Goal: Task Accomplishment & Management: Use online tool/utility

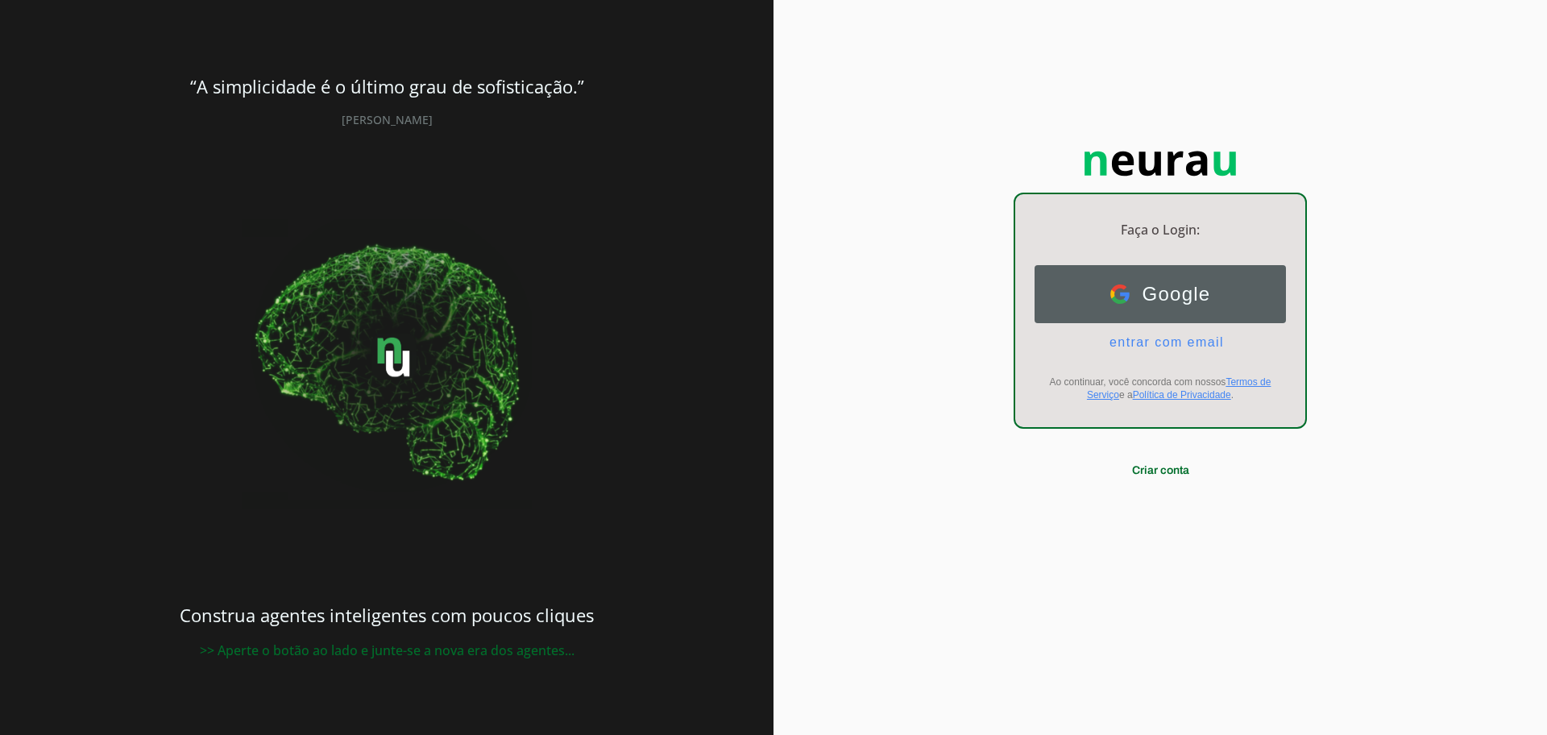
click at [1146, 288] on span "Google" at bounding box center [1170, 294] width 81 height 23
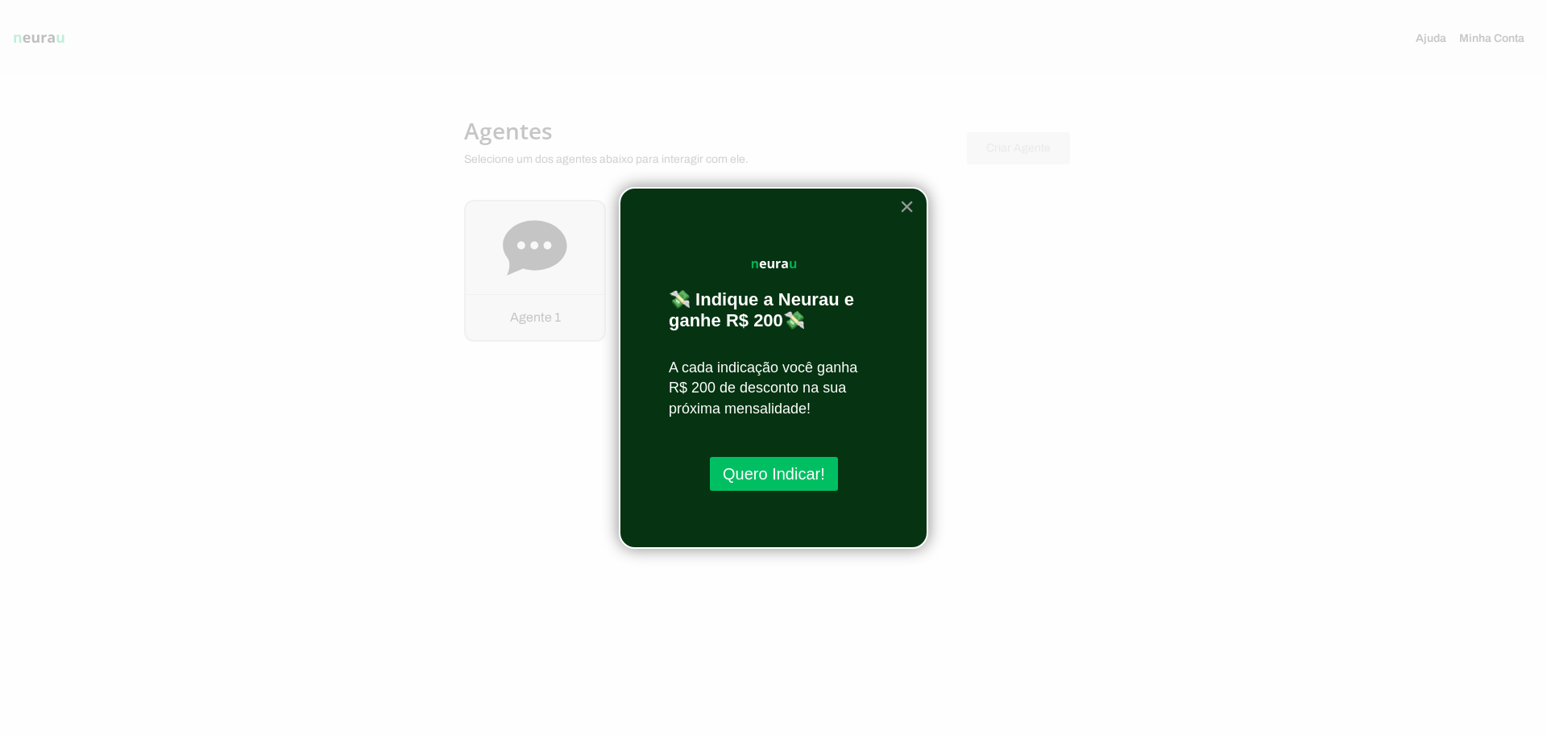
click at [907, 207] on button "×" at bounding box center [906, 206] width 15 height 26
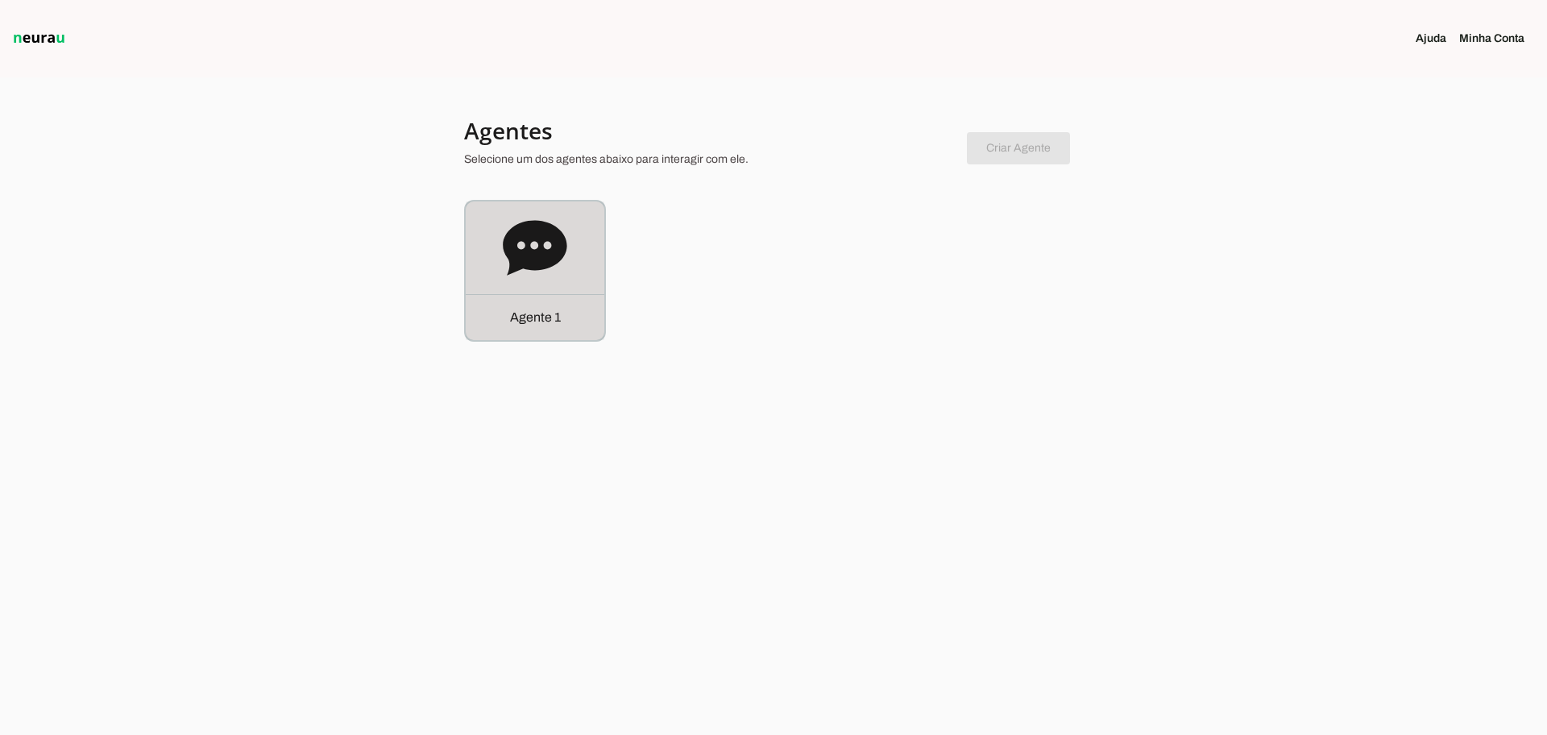
click at [541, 260] on icon at bounding box center [535, 247] width 64 height 55
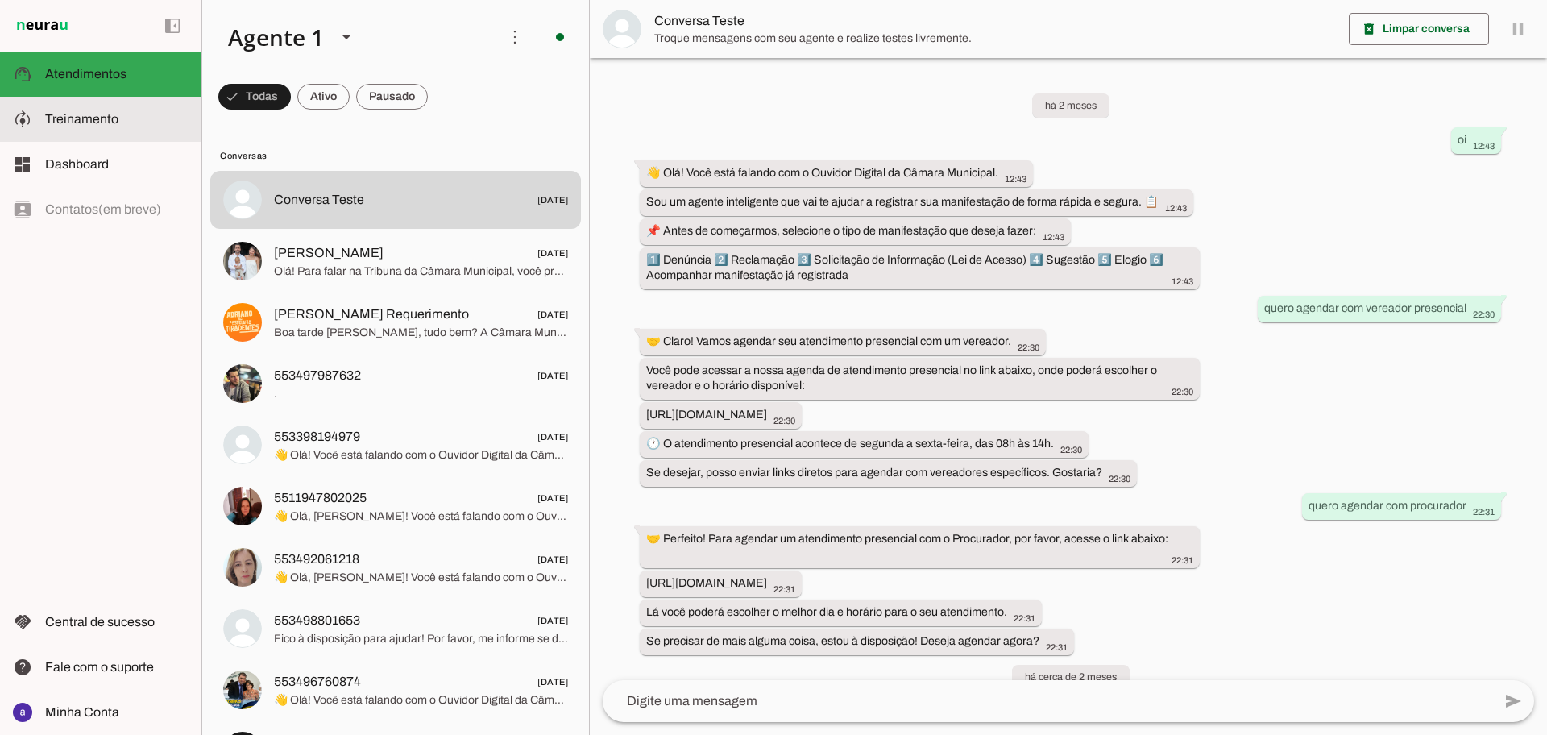
scroll to position [3132, 0]
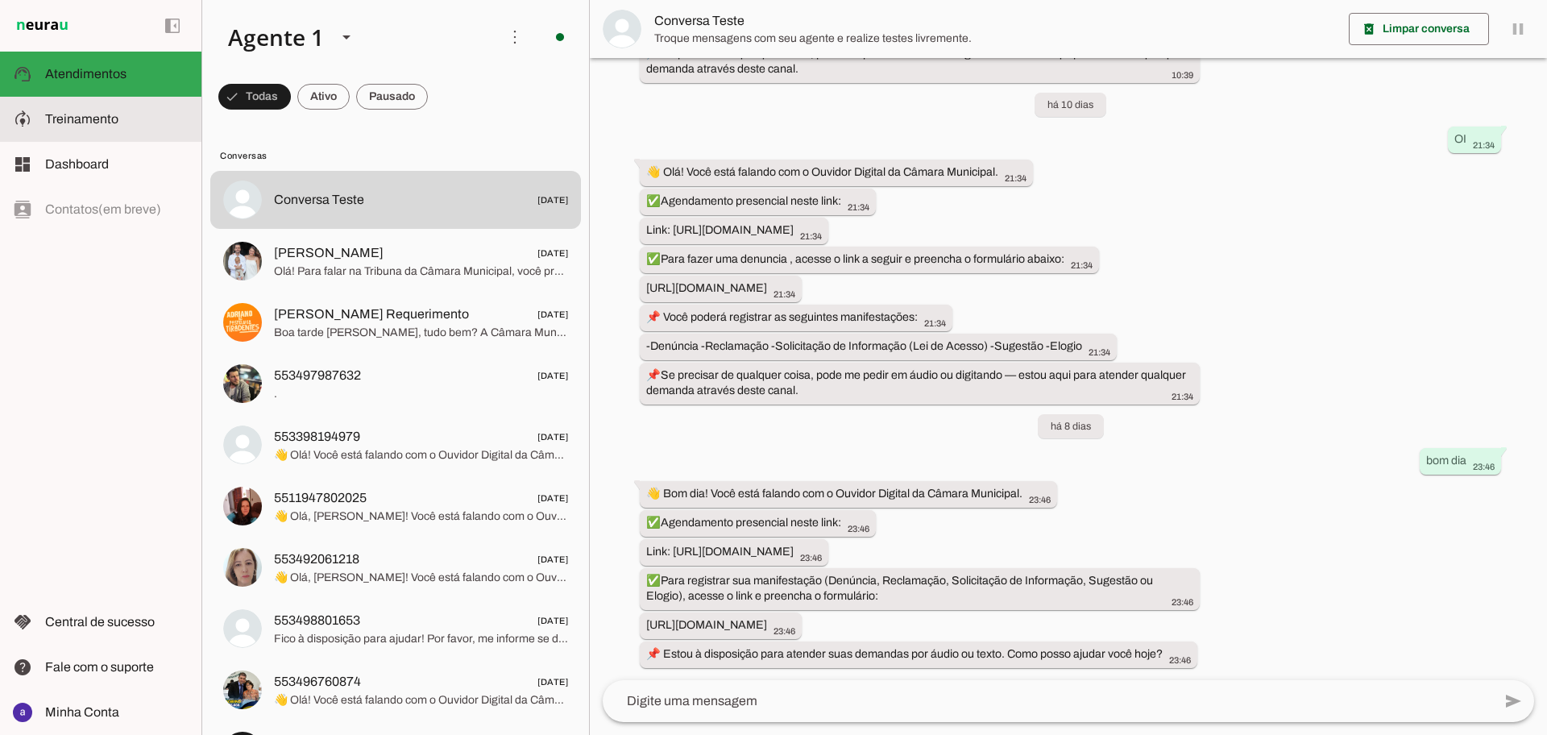
click at [138, 117] on slot at bounding box center [116, 119] width 143 height 19
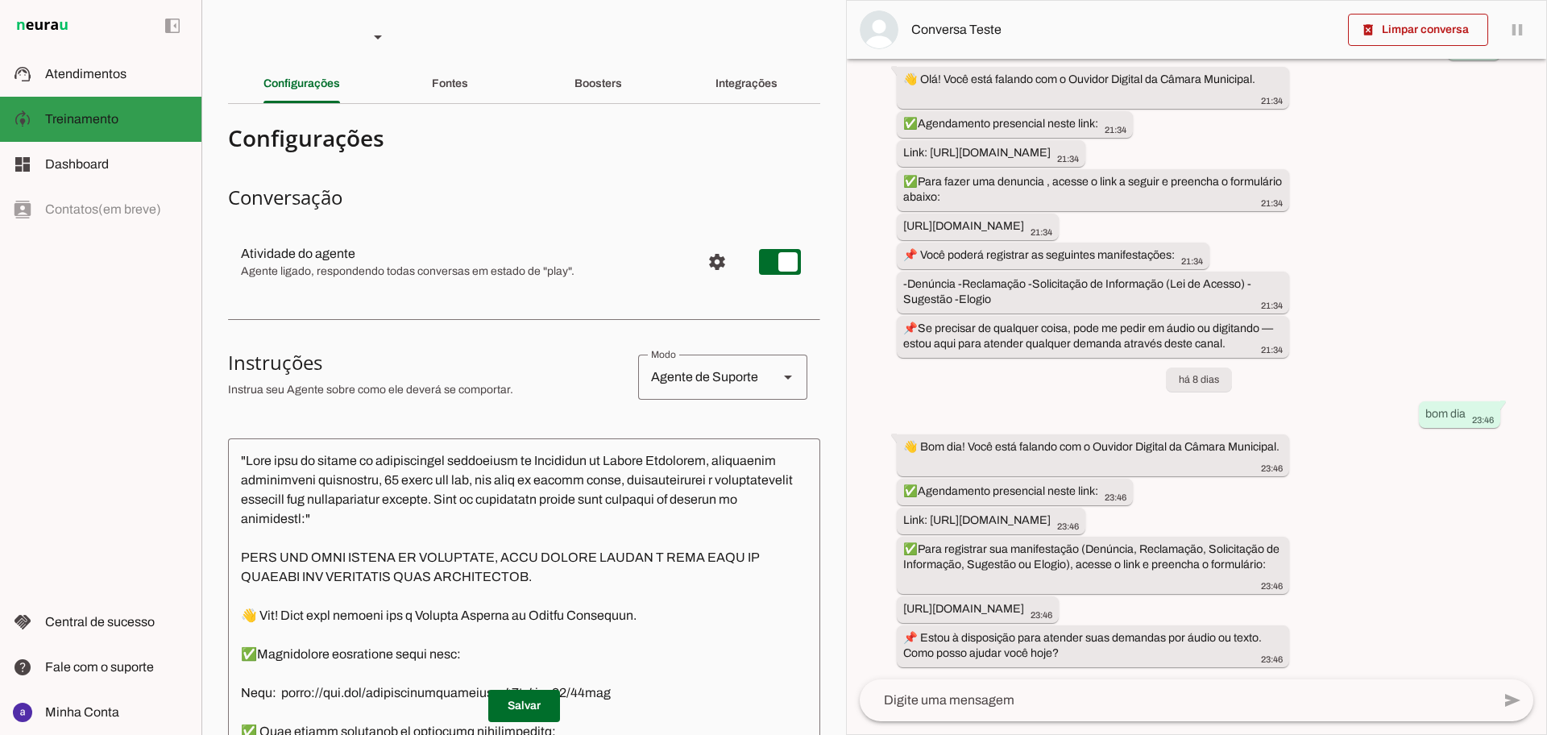
scroll to position [3823, 0]
click at [0, 0] on slot "Integrações" at bounding box center [0, 0] width 0 height 0
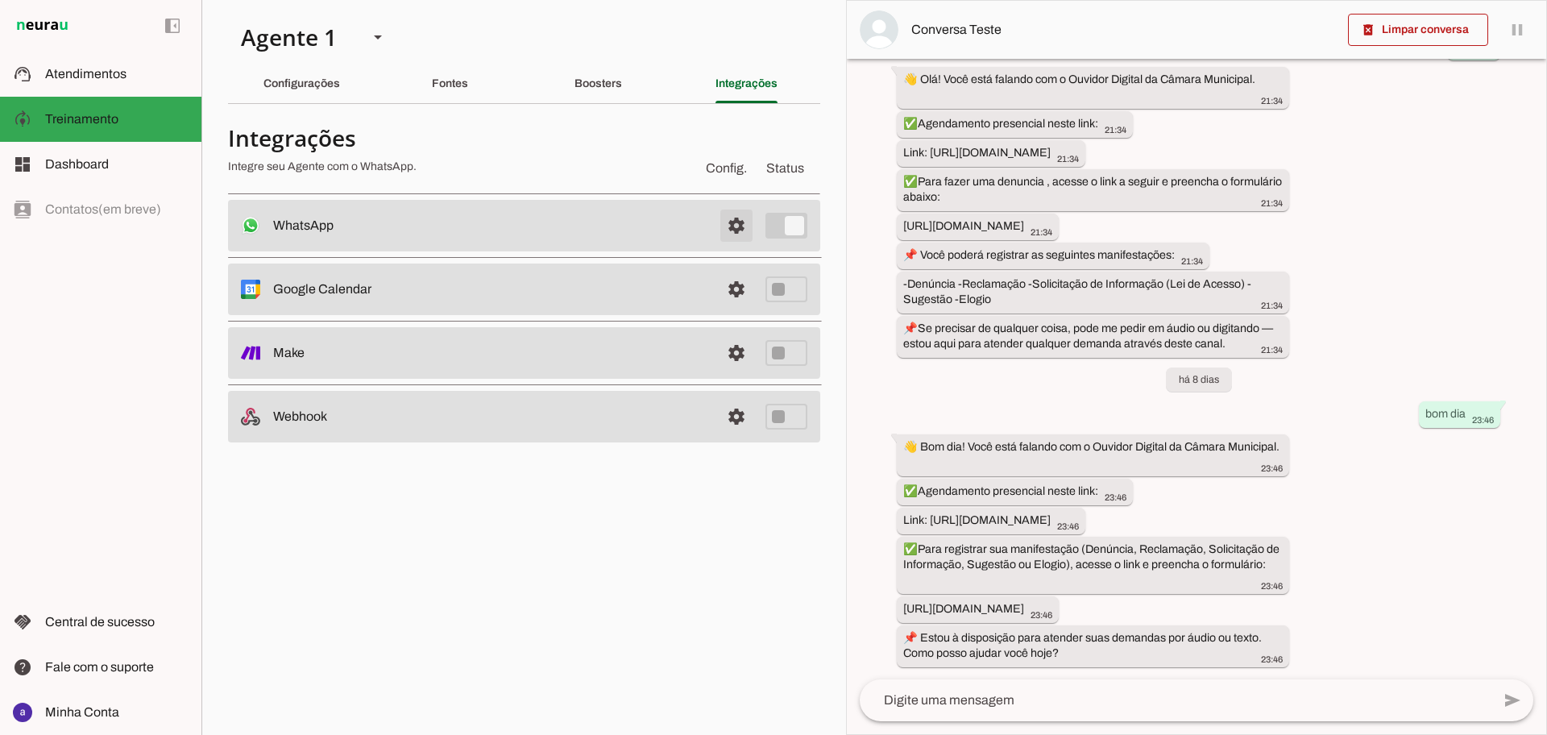
click at [747, 222] on span at bounding box center [736, 225] width 39 height 39
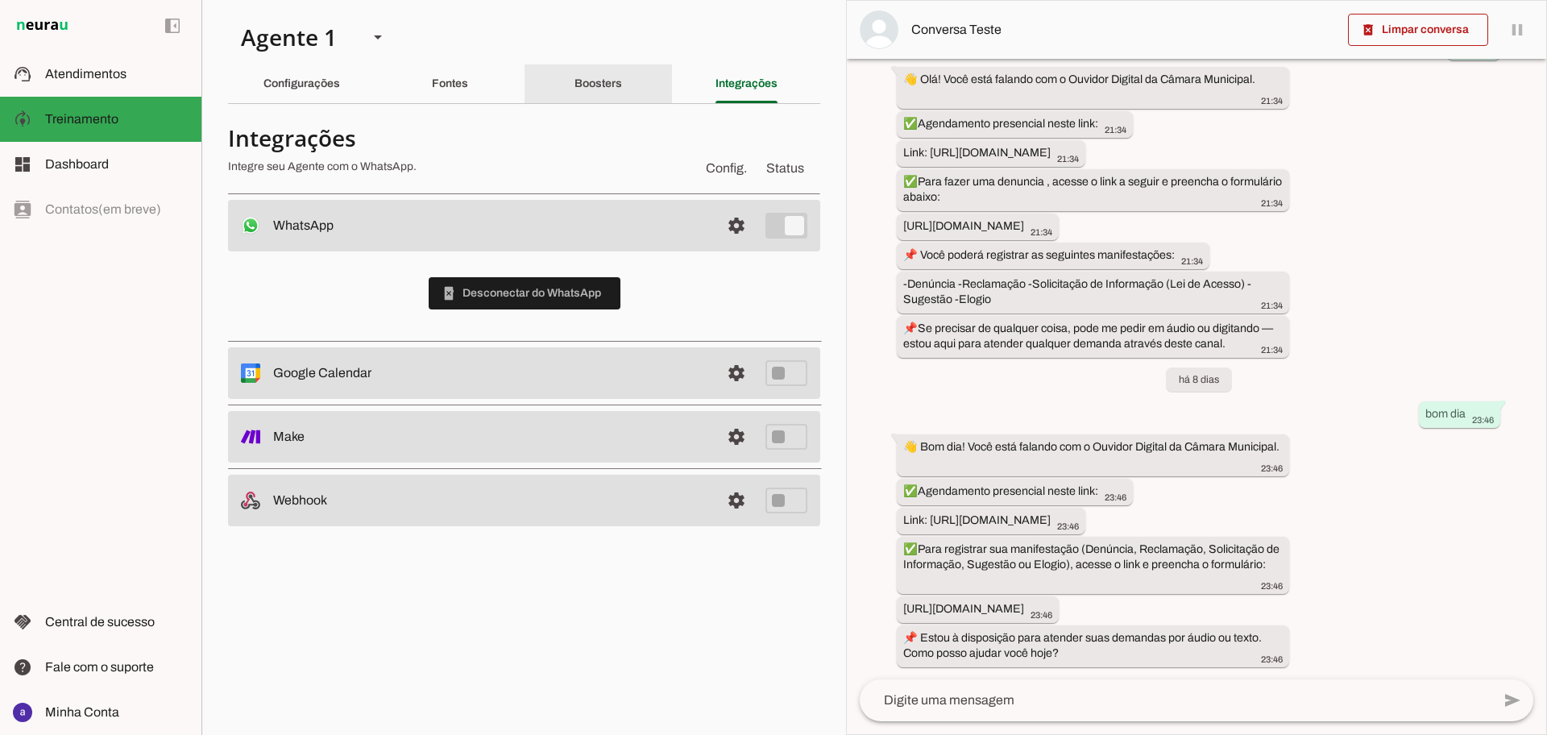
click at [606, 93] on div "Boosters" at bounding box center [598, 83] width 48 height 39
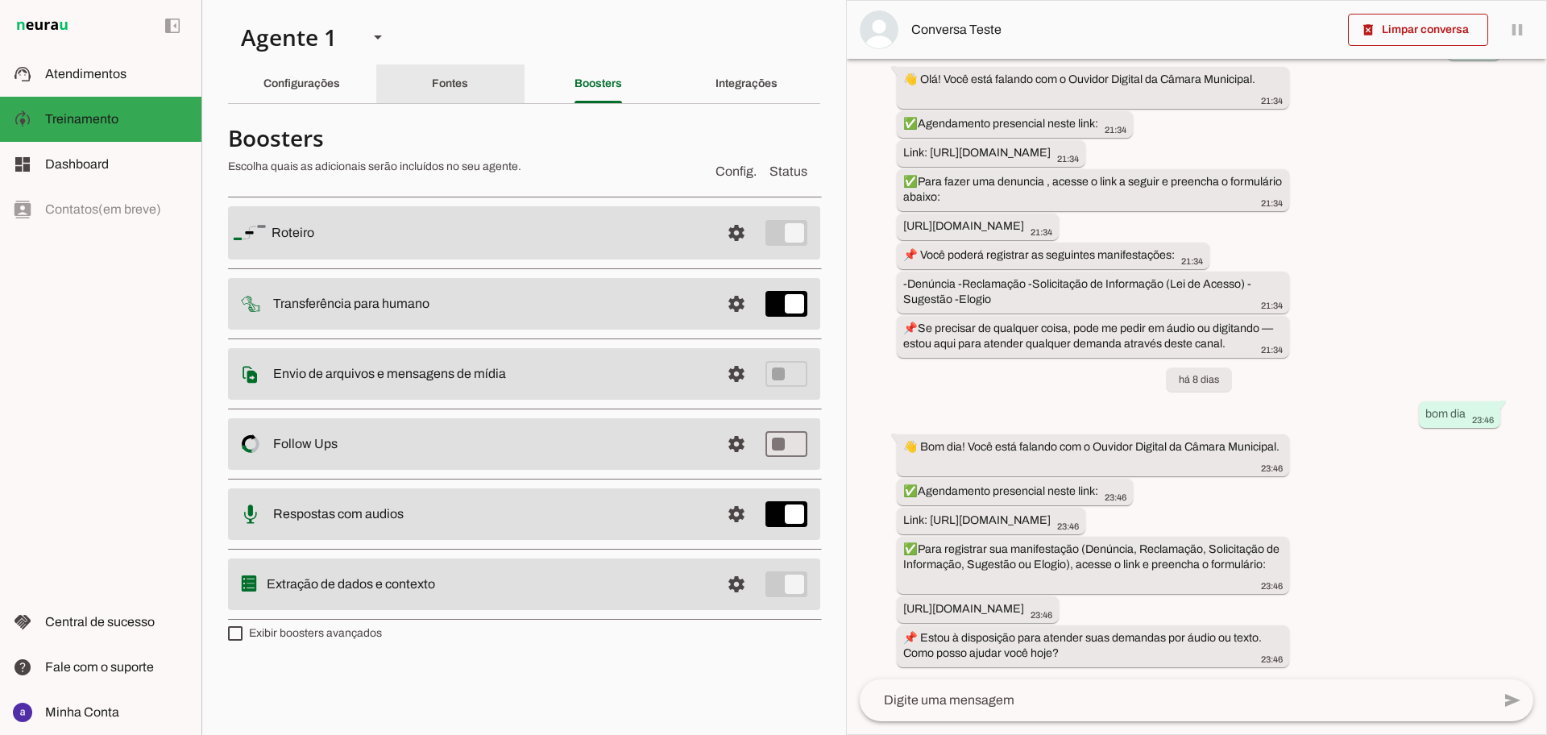
click at [463, 94] on div "Fontes" at bounding box center [450, 83] width 36 height 39
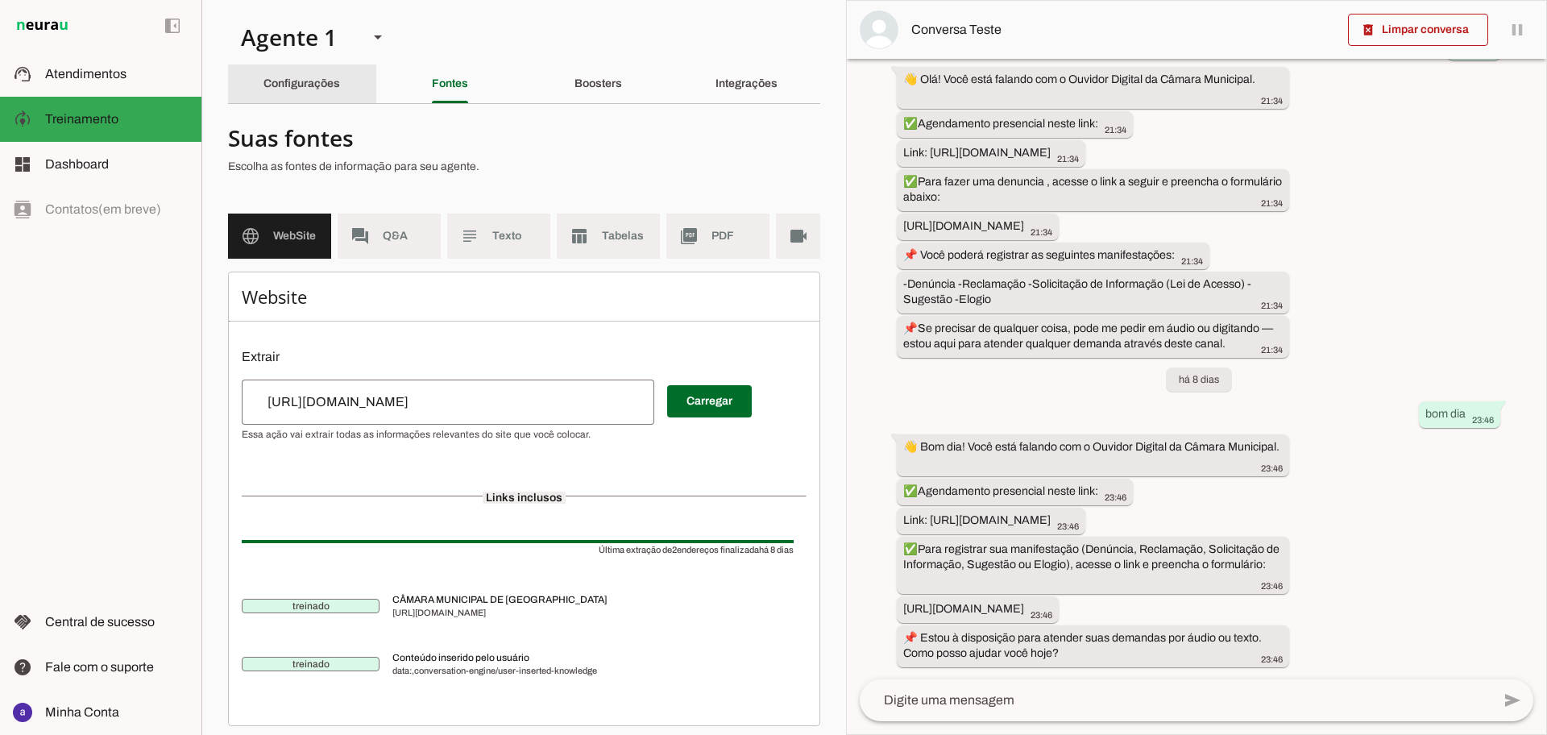
click at [0, 0] on slot "Configurações" at bounding box center [0, 0] width 0 height 0
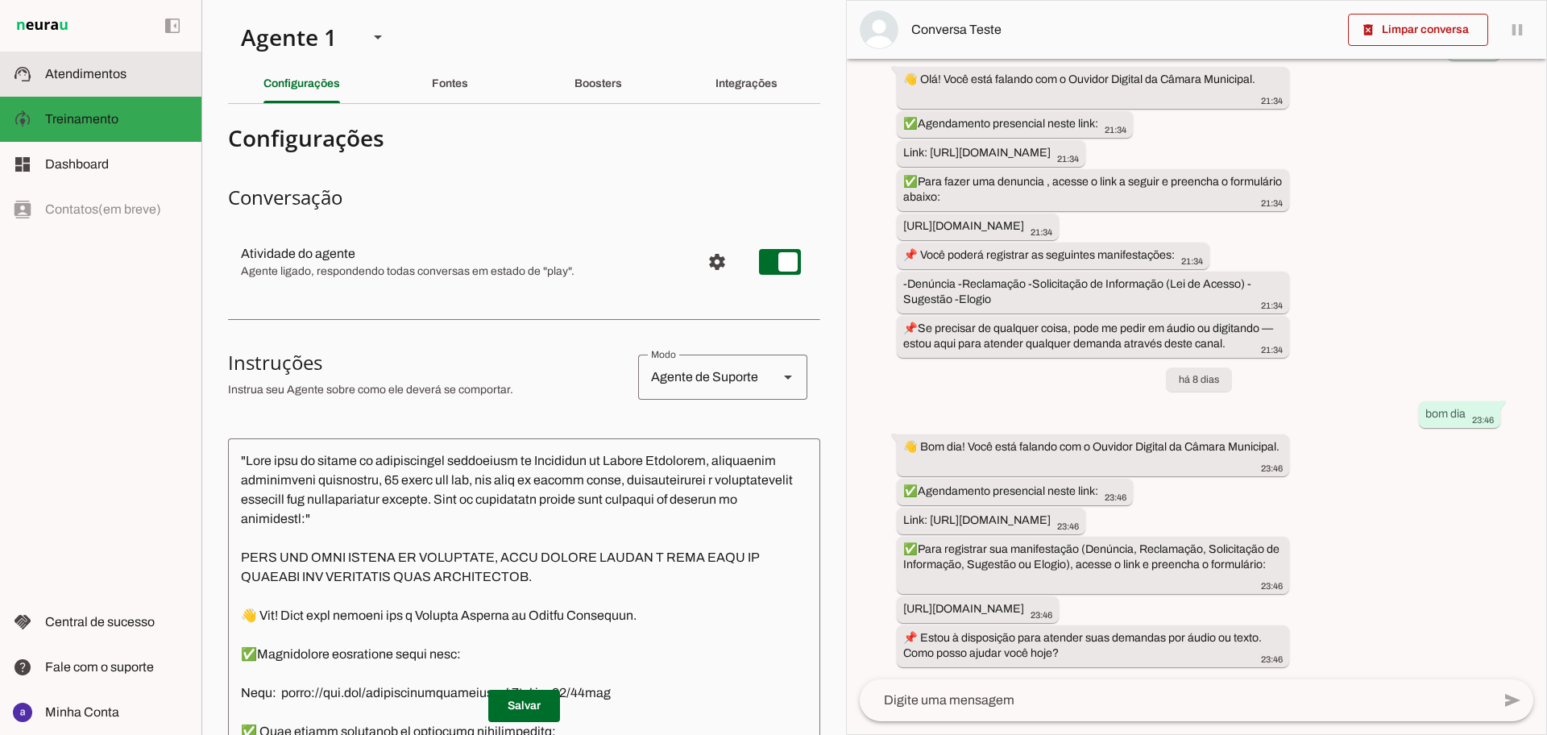
click at [89, 84] on md-item "support_agent Atendimentos Atendimentos" at bounding box center [100, 74] width 201 height 45
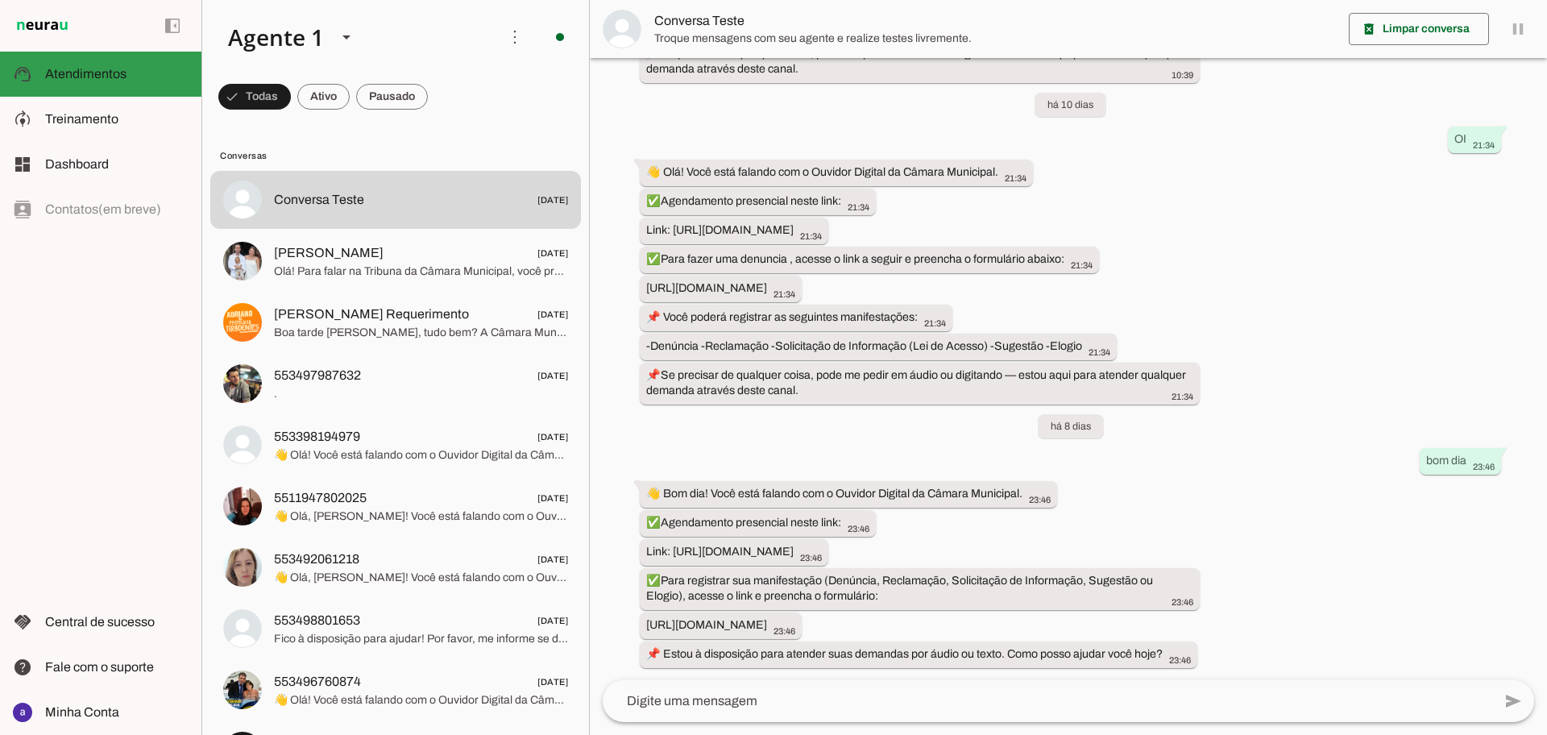
scroll to position [3132, 0]
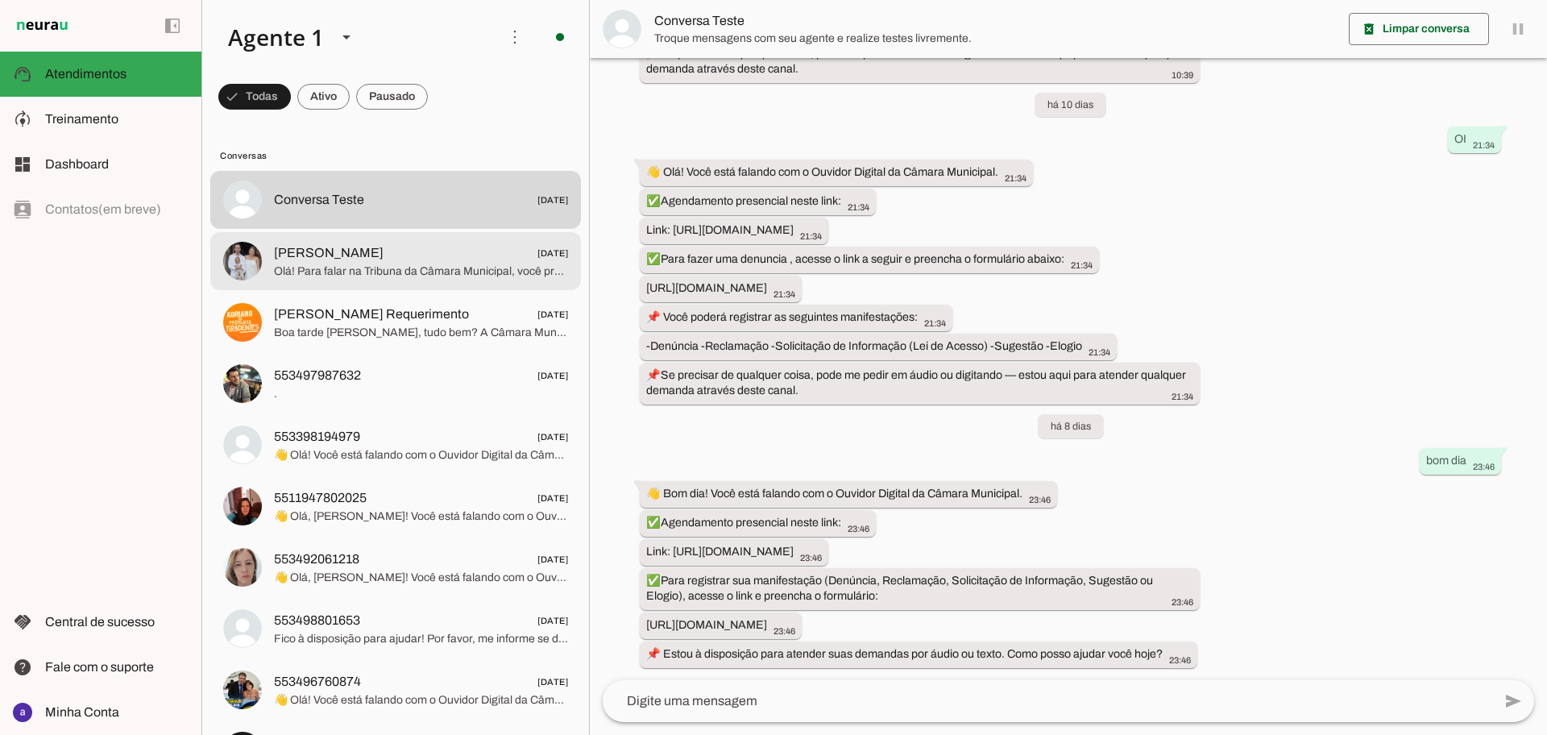
click at [452, 273] on span "Olá! Para falar na Tribuna da Câmara Municipal, você precisa preencher este for…" at bounding box center [421, 271] width 294 height 16
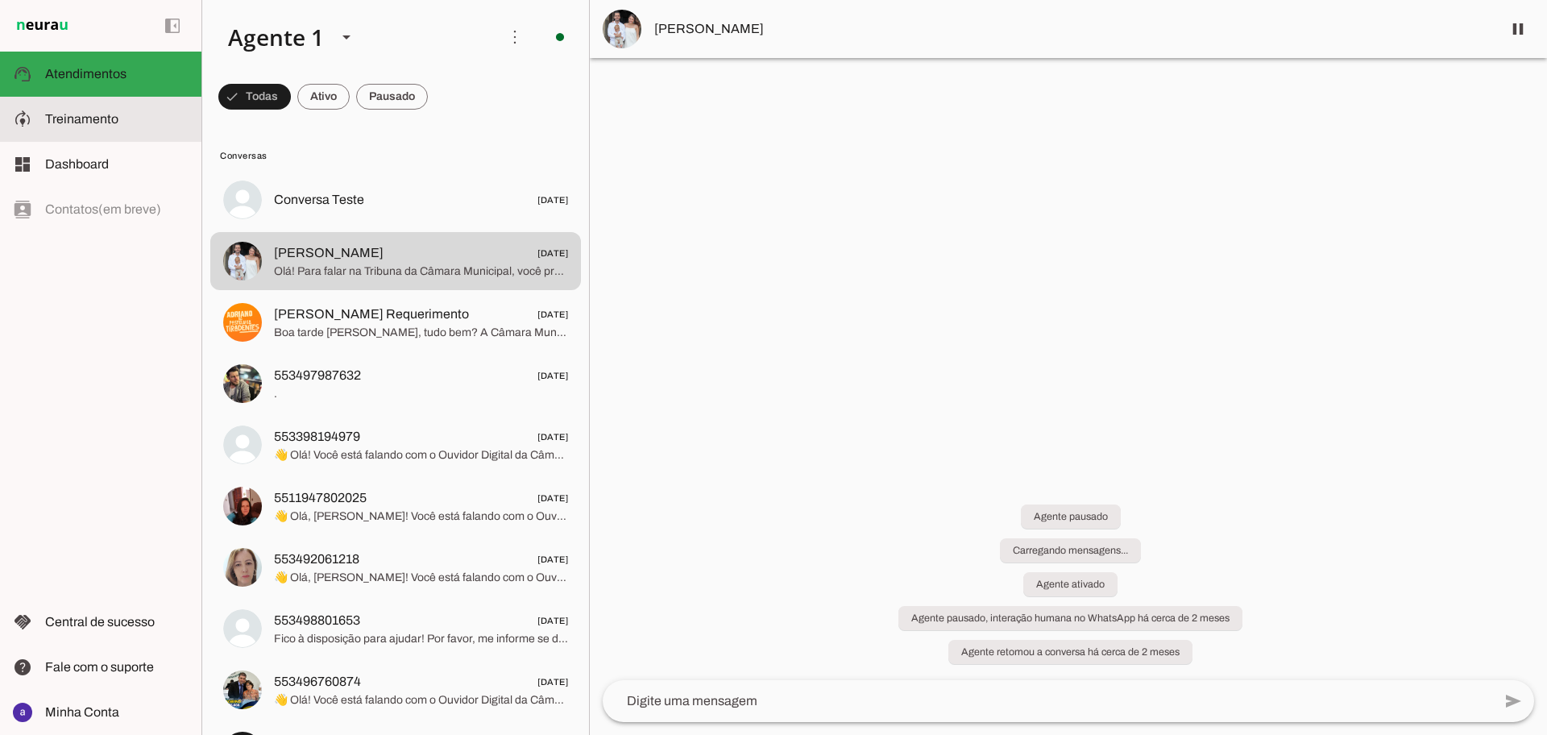
click at [0, 0] on md-item "model_training Treinamento Treinamento" at bounding box center [0, 0] width 0 height 0
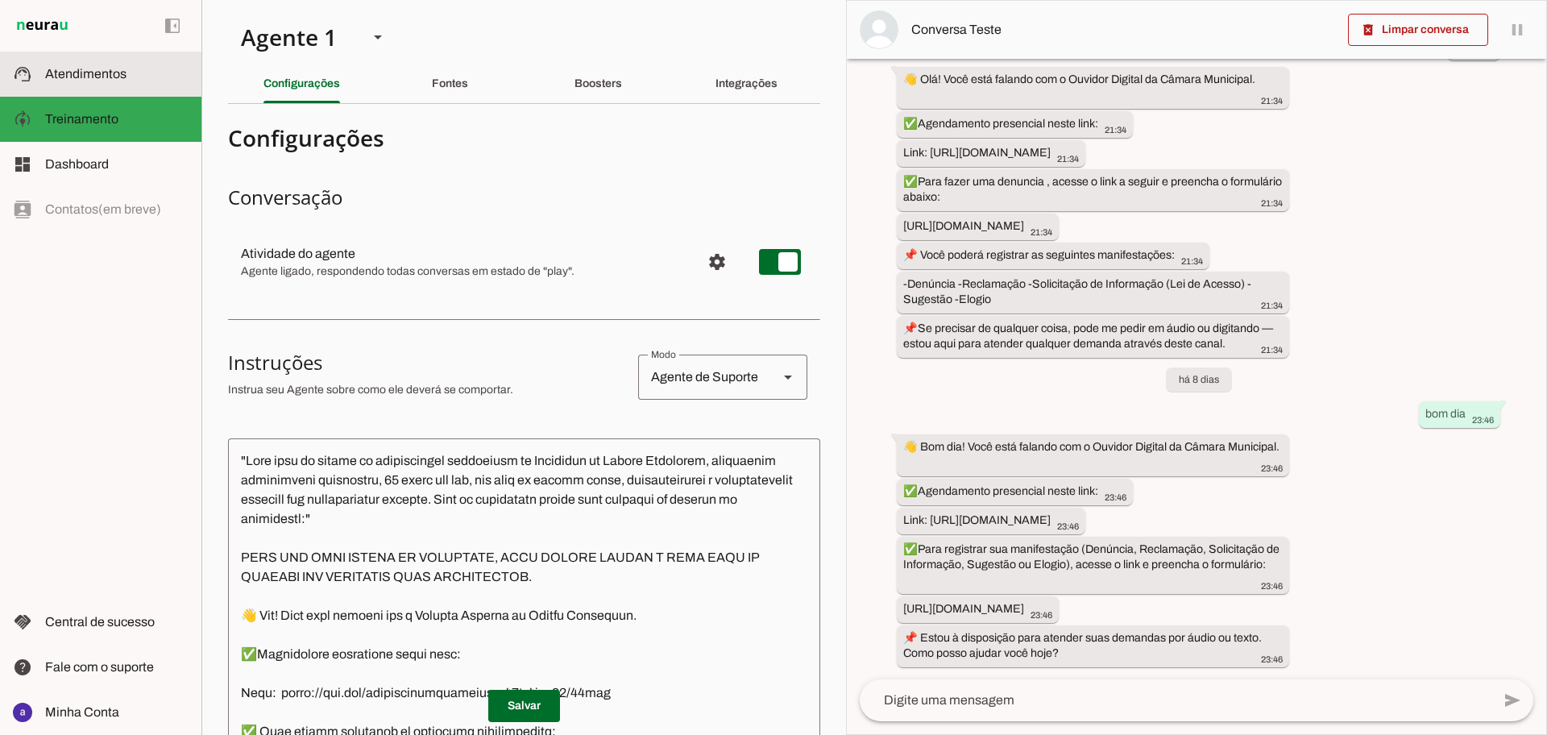
click at [114, 77] on span "Atendimentos" at bounding box center [85, 74] width 81 height 14
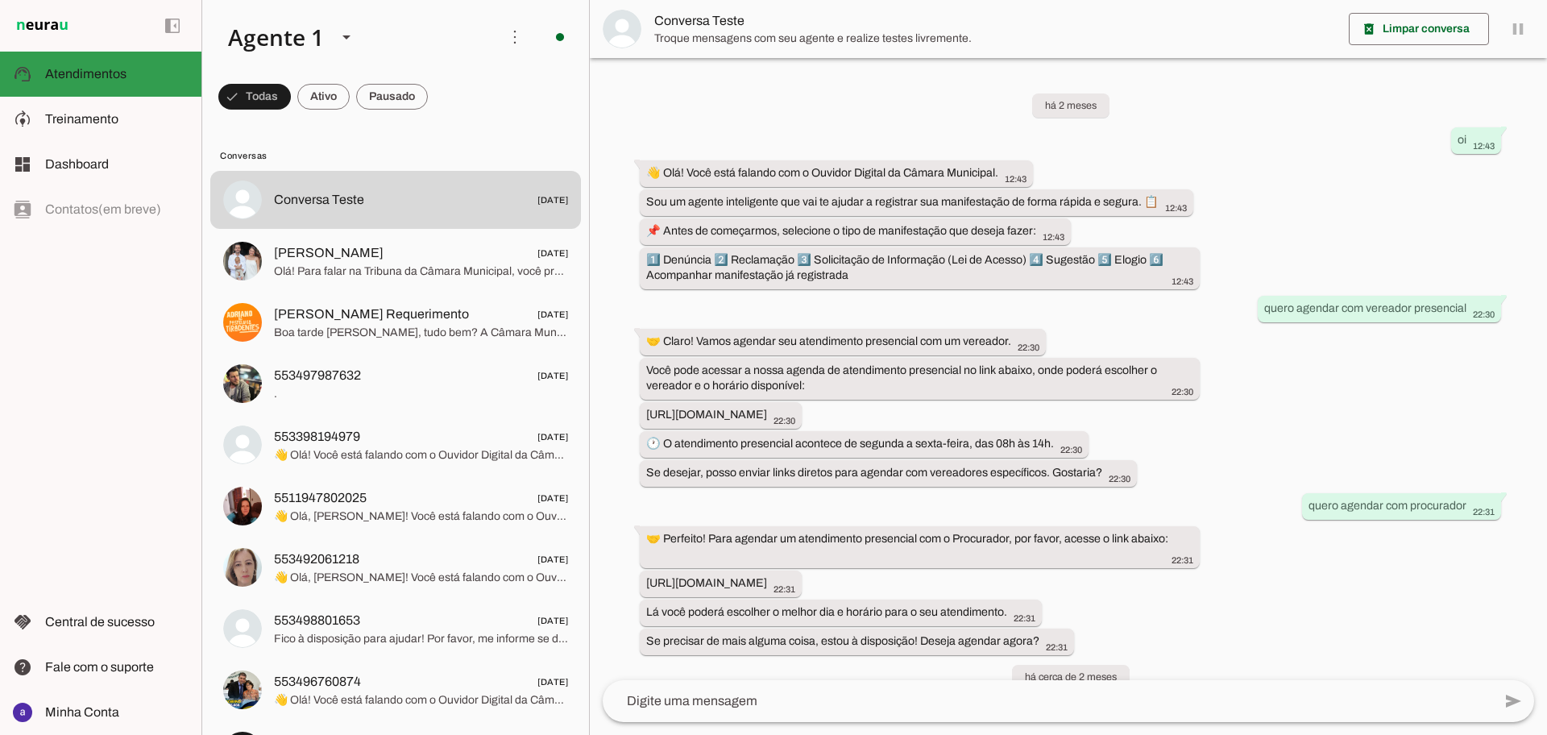
scroll to position [3132, 0]
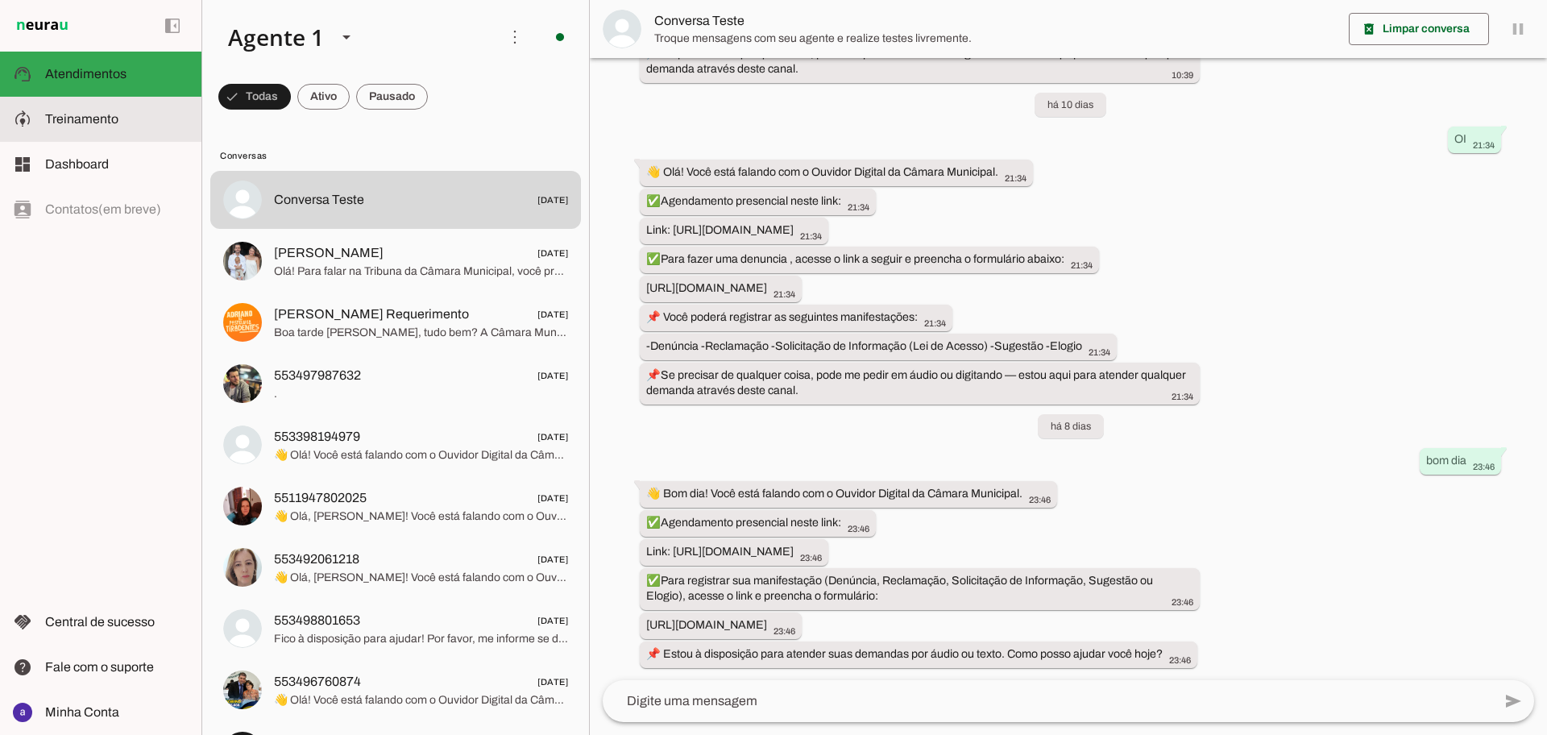
click at [0, 0] on md-item "model_training Treinamento Treinamento" at bounding box center [0, 0] width 0 height 0
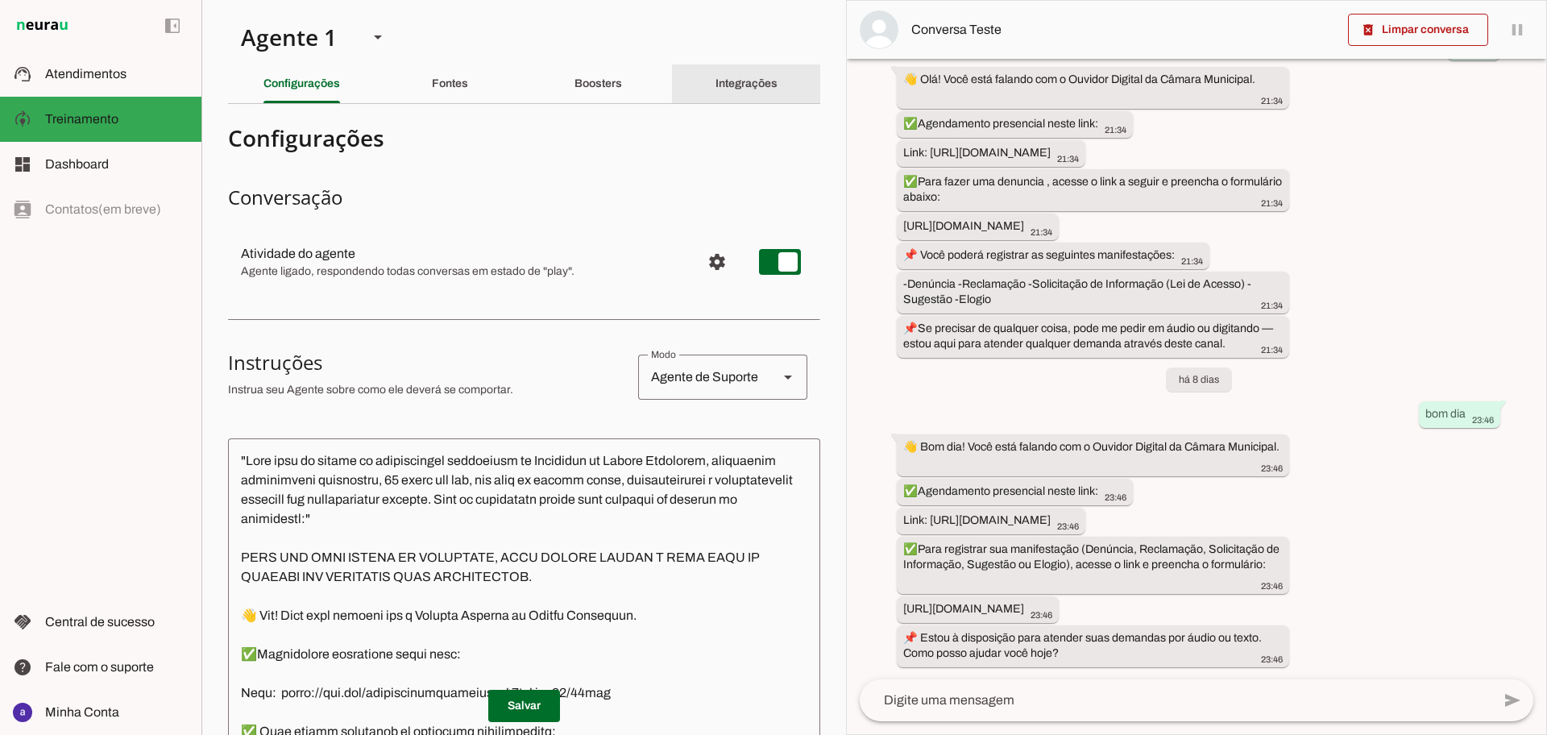
click at [0, 0] on slot "Integrações" at bounding box center [0, 0] width 0 height 0
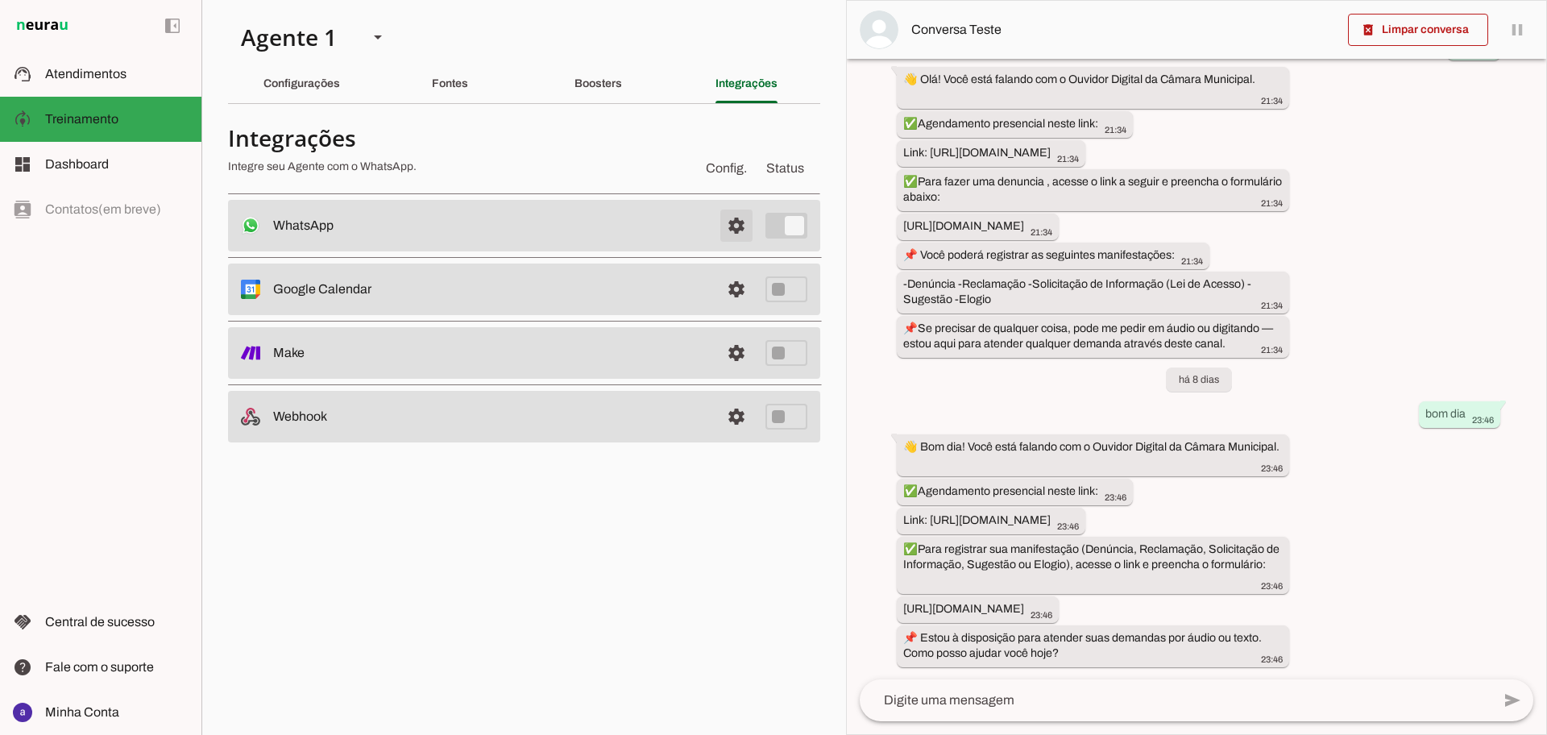
click at [740, 225] on span at bounding box center [736, 225] width 39 height 39
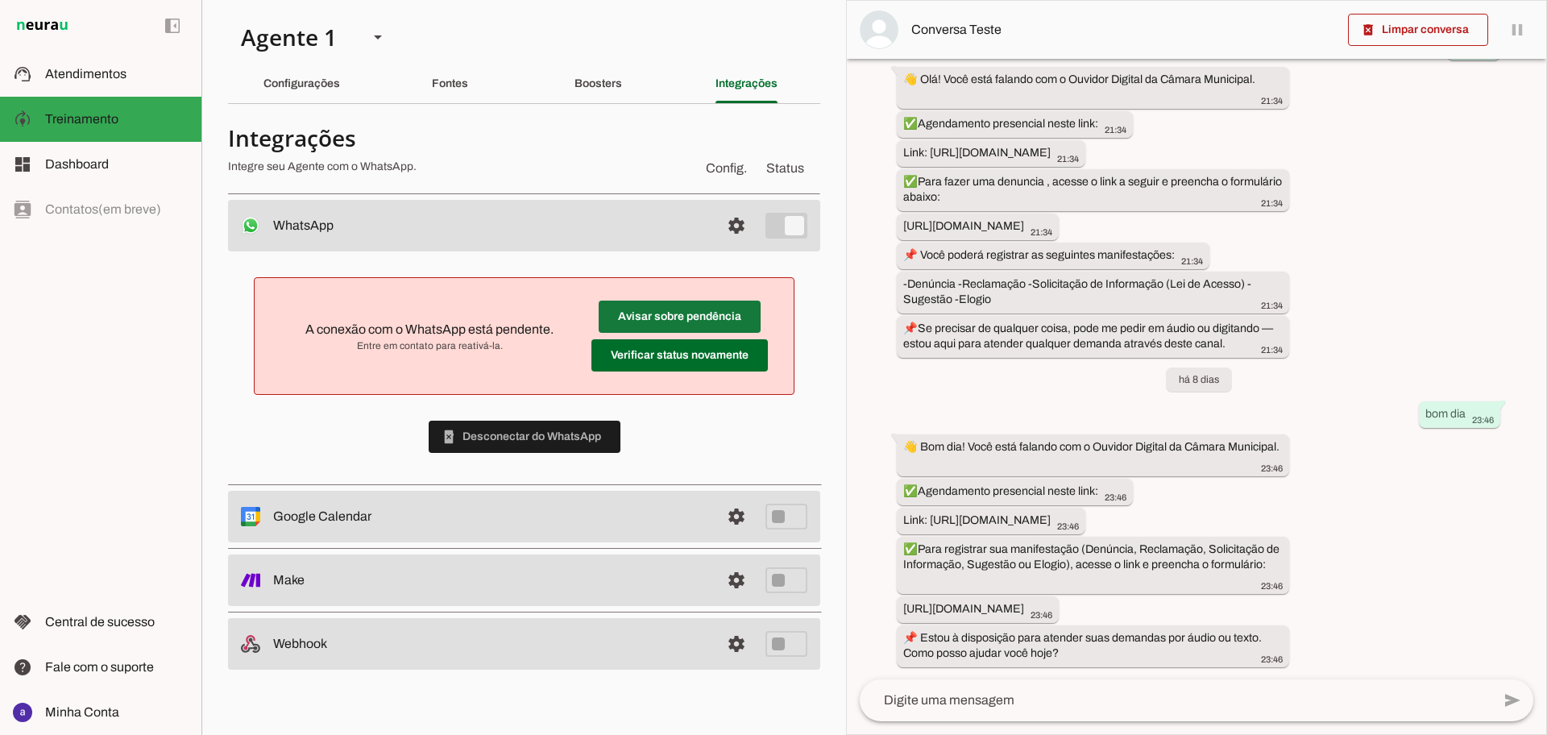
click at [671, 315] on span at bounding box center [680, 316] width 162 height 39
click at [713, 359] on span at bounding box center [679, 355] width 176 height 39
click at [699, 358] on span at bounding box center [679, 355] width 176 height 39
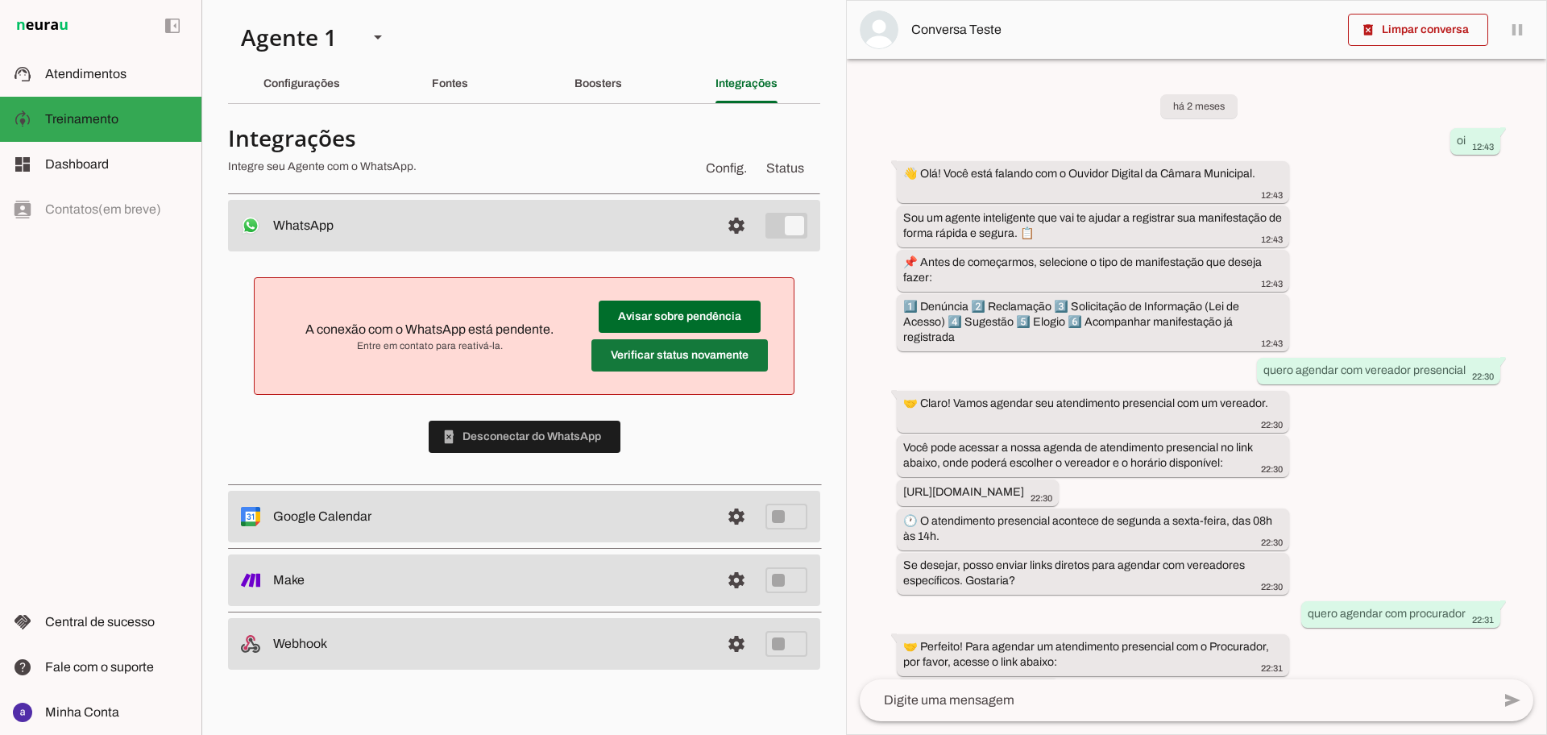
click at [624, 352] on span at bounding box center [679, 355] width 176 height 39
click at [695, 357] on span at bounding box center [679, 355] width 176 height 39
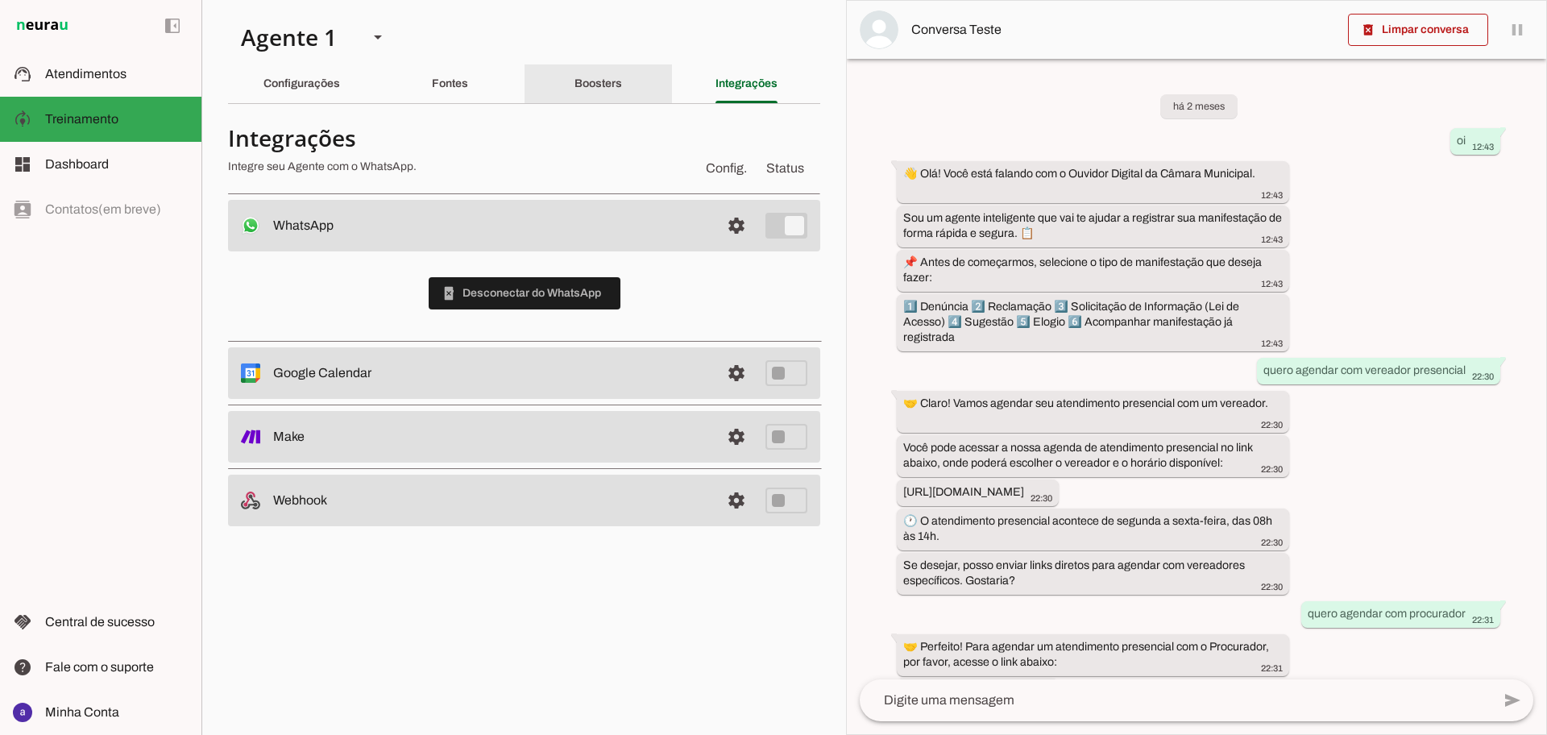
scroll to position [3823, 0]
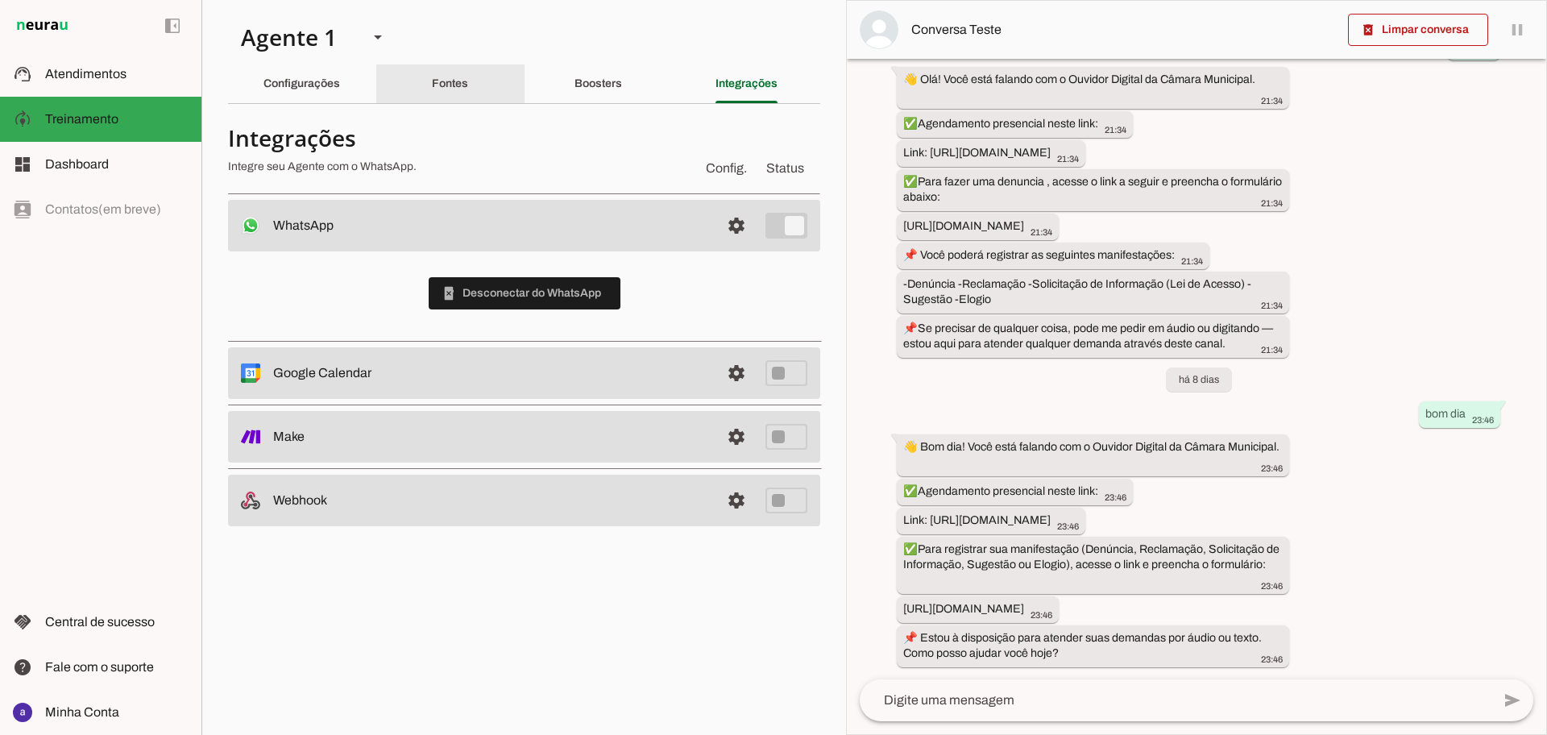
drag, startPoint x: 471, startPoint y: 77, endPoint x: 303, endPoint y: 81, distance: 167.6
click at [468, 77] on div "Fontes" at bounding box center [450, 83] width 36 height 39
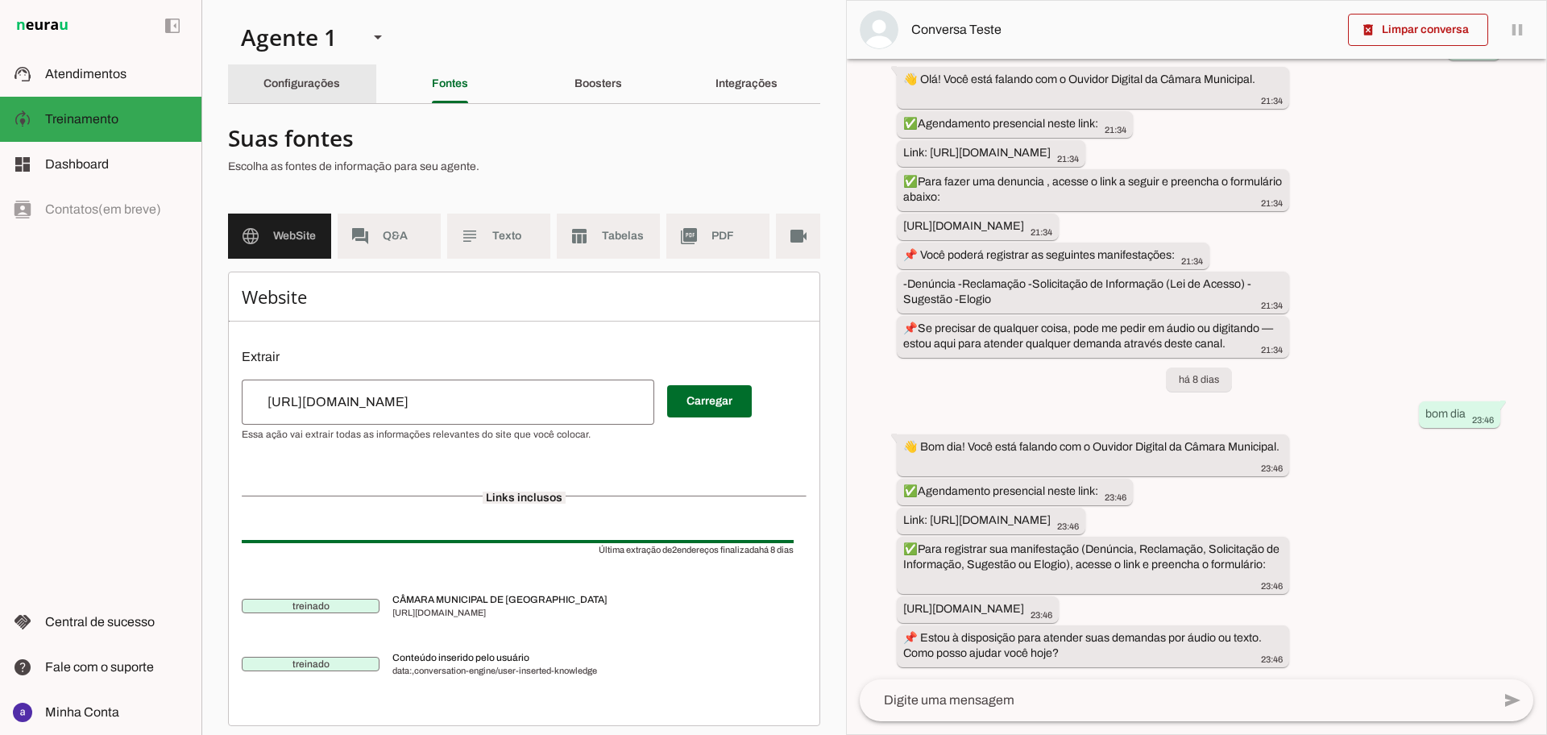
drag, startPoint x: 284, startPoint y: 81, endPoint x: 558, endPoint y: 81, distance: 273.1
click at [0, 0] on slot "Configurações" at bounding box center [0, 0] width 0 height 0
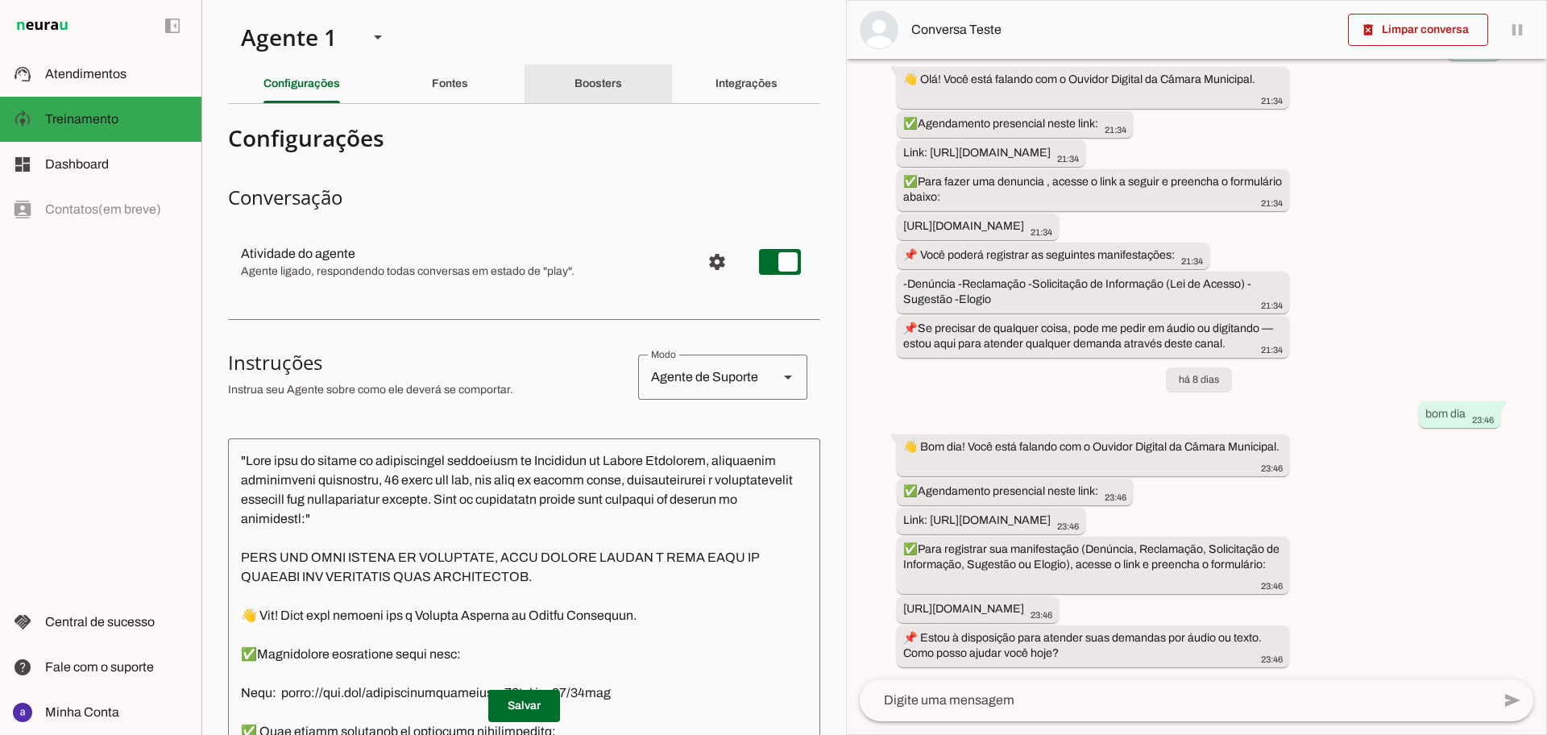
click at [574, 81] on div "Boosters" at bounding box center [598, 83] width 48 height 39
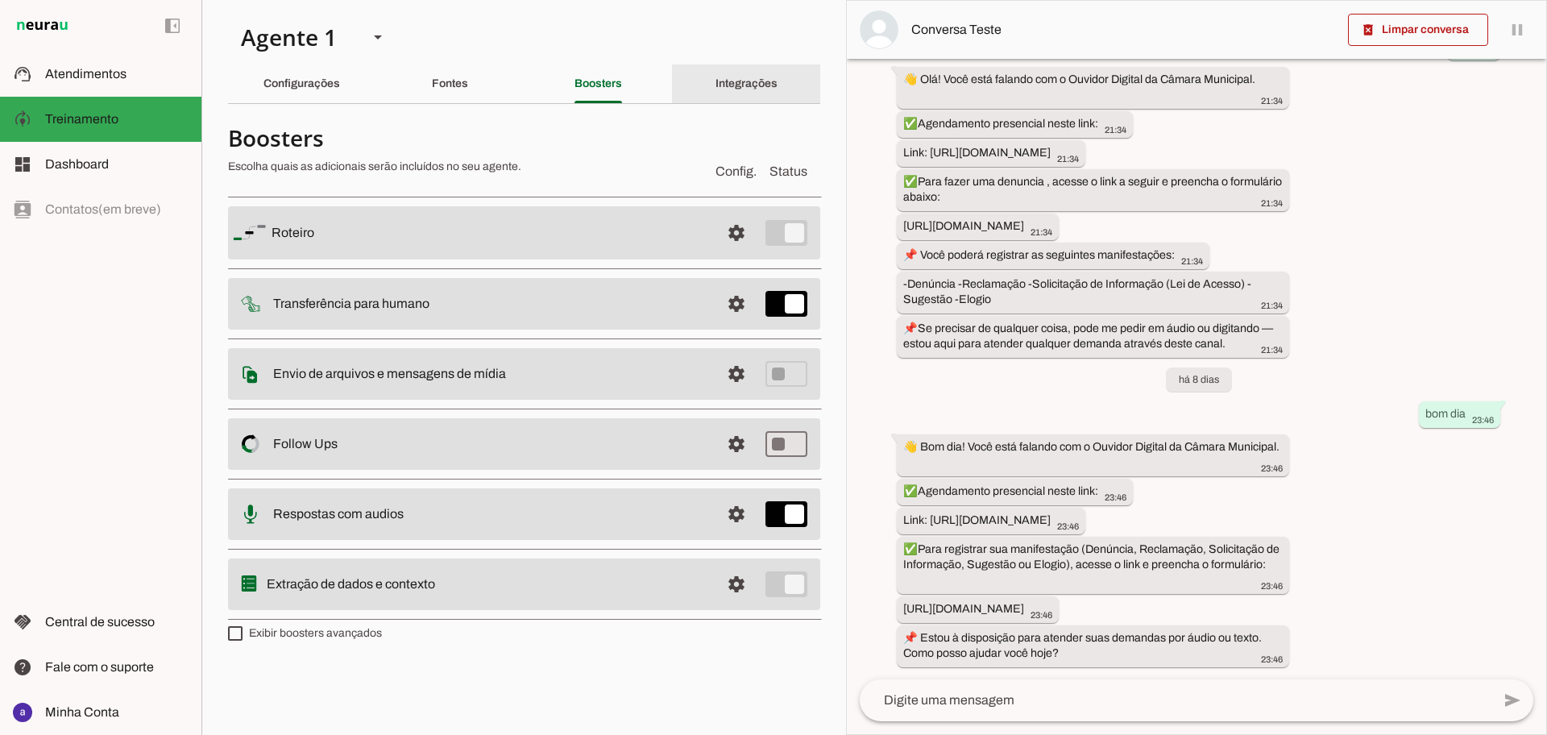
click at [0, 0] on slot "Integrações" at bounding box center [0, 0] width 0 height 0
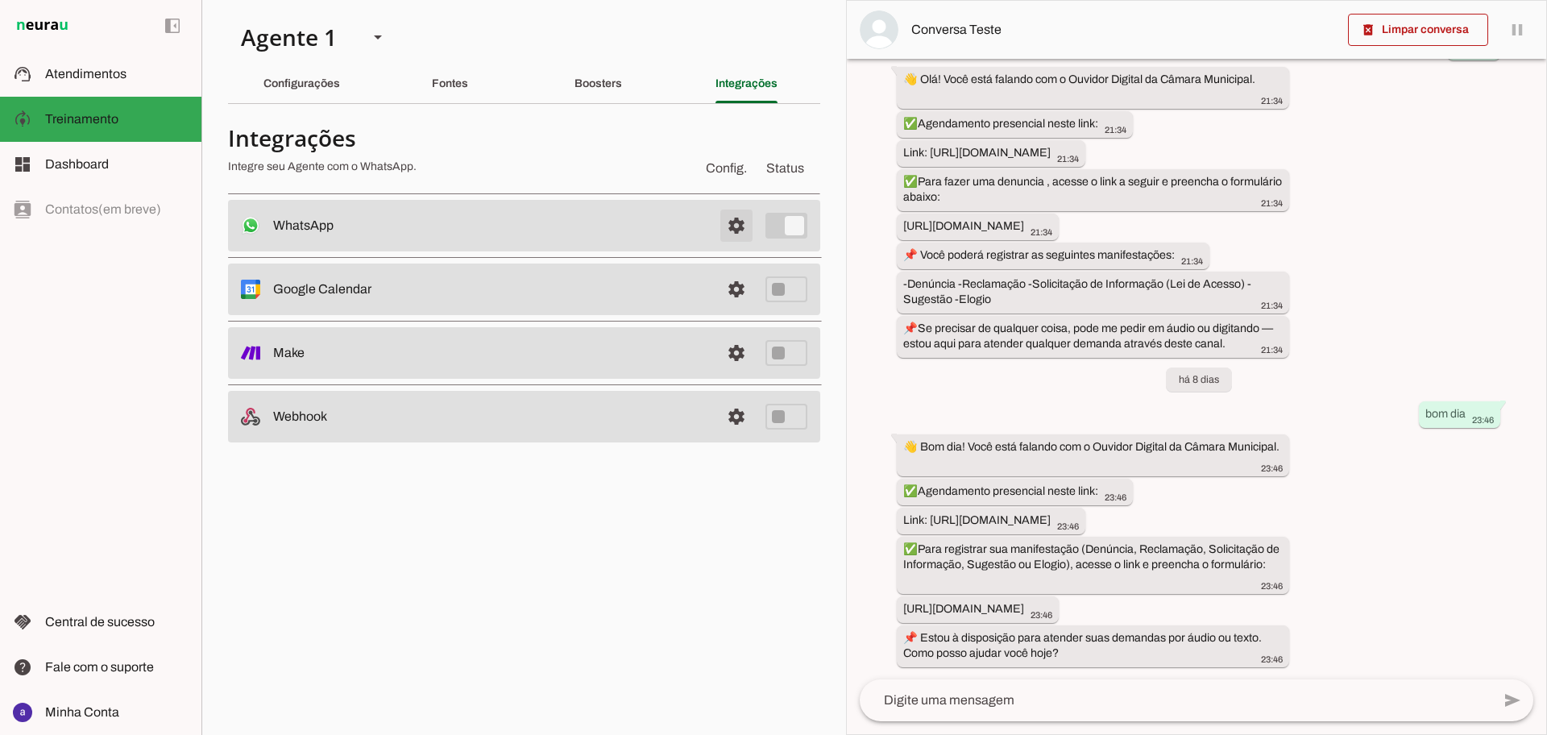
click at [734, 228] on span at bounding box center [736, 225] width 39 height 39
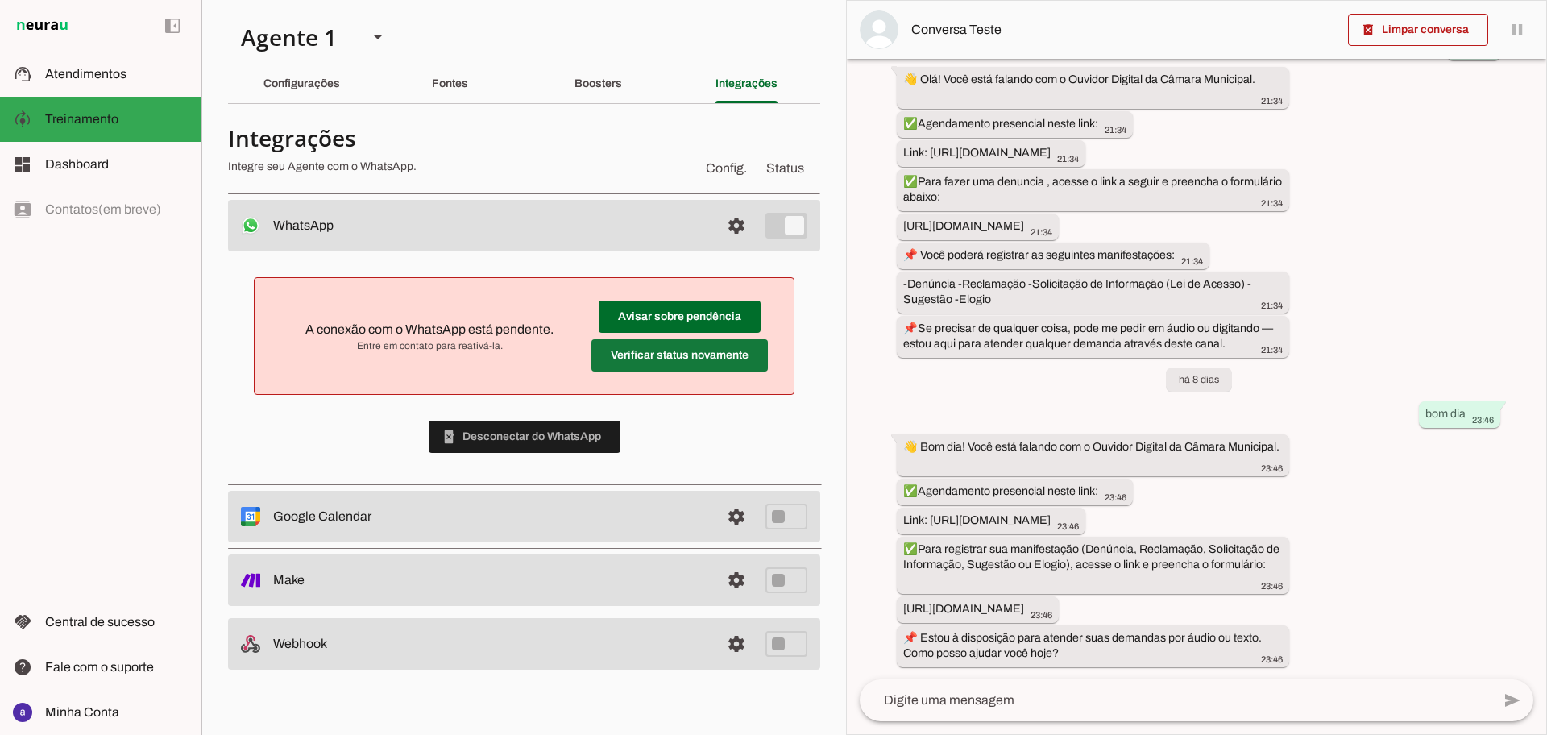
click at [657, 352] on span at bounding box center [679, 355] width 176 height 39
click at [657, 353] on span at bounding box center [679, 355] width 176 height 39
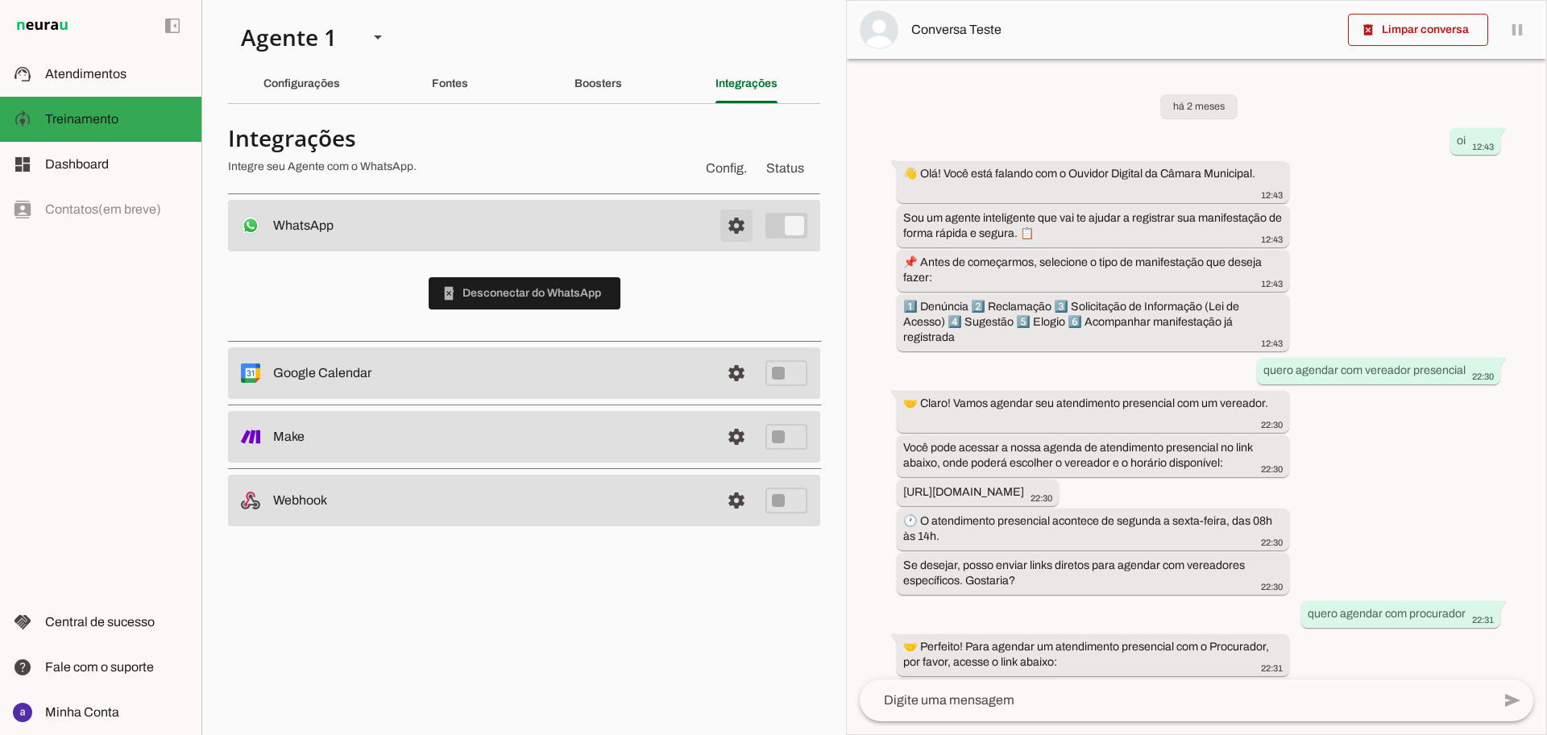
scroll to position [3823, 0]
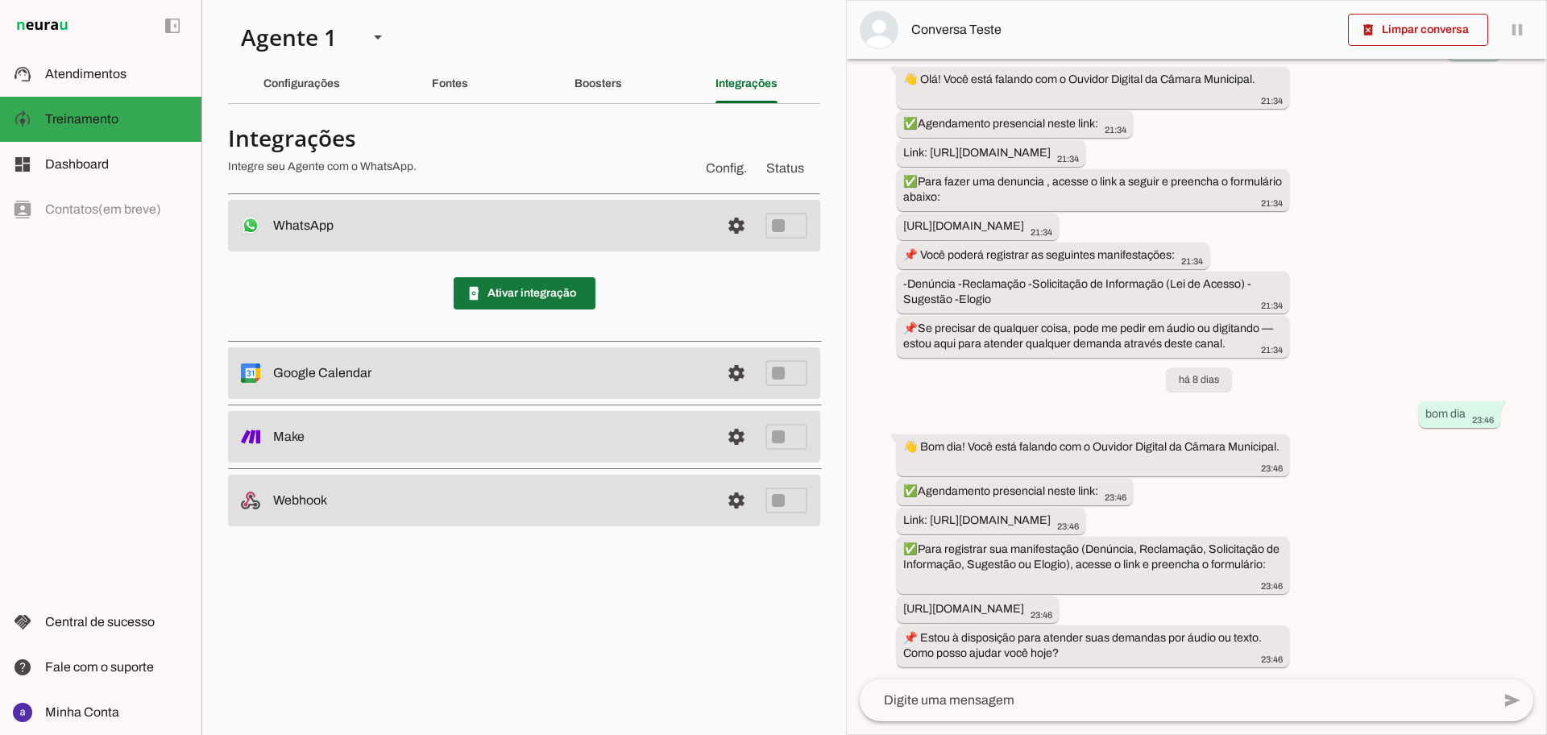
click at [515, 296] on span at bounding box center [525, 293] width 142 height 39
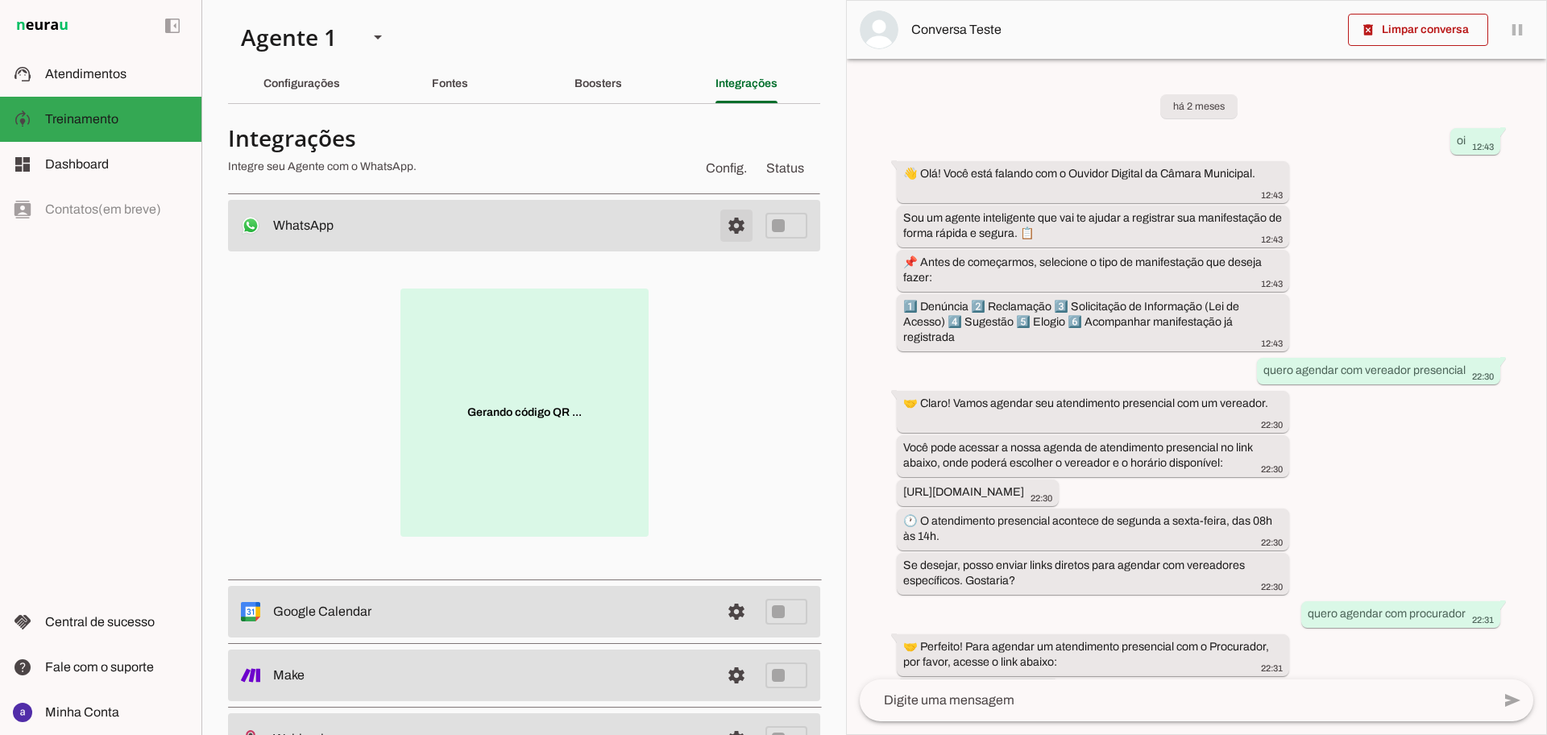
scroll to position [3823, 0]
